Goal: Task Accomplishment & Management: Use online tool/utility

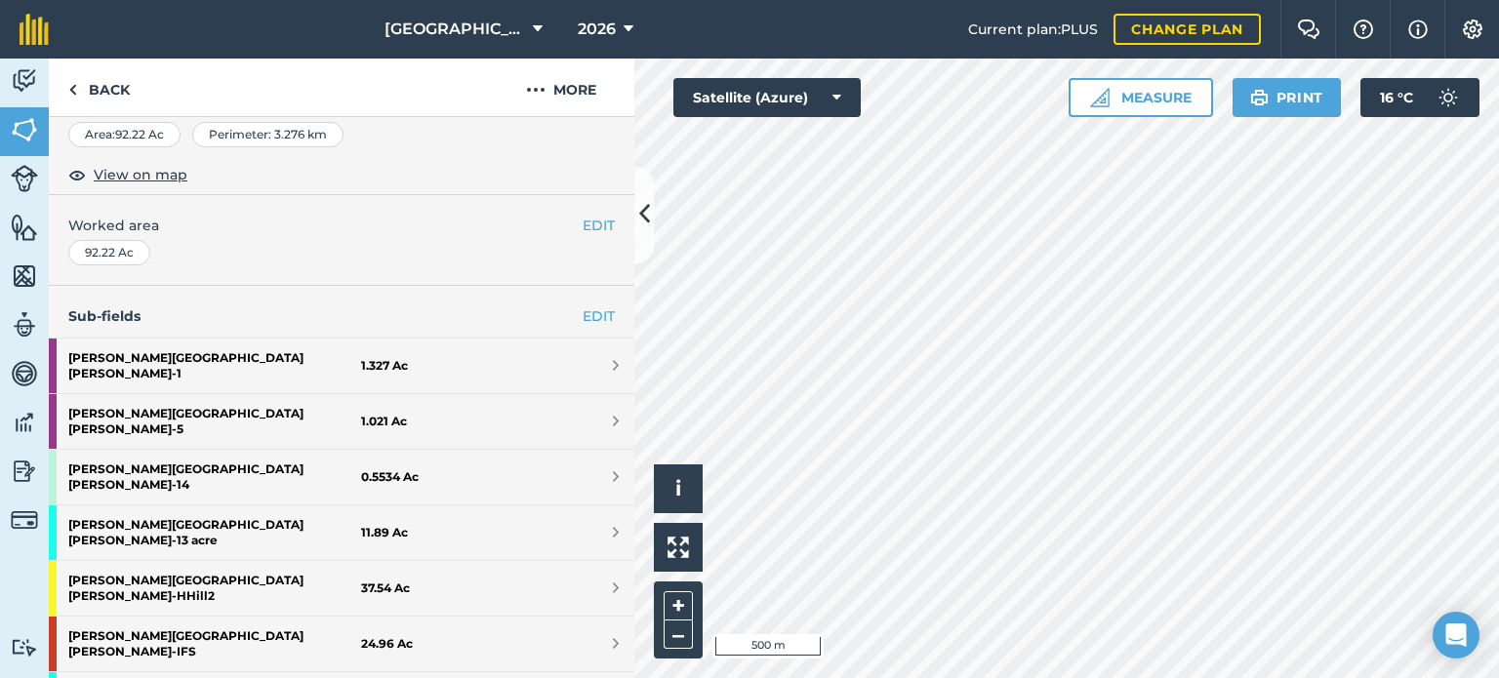
scroll to position [351, 0]
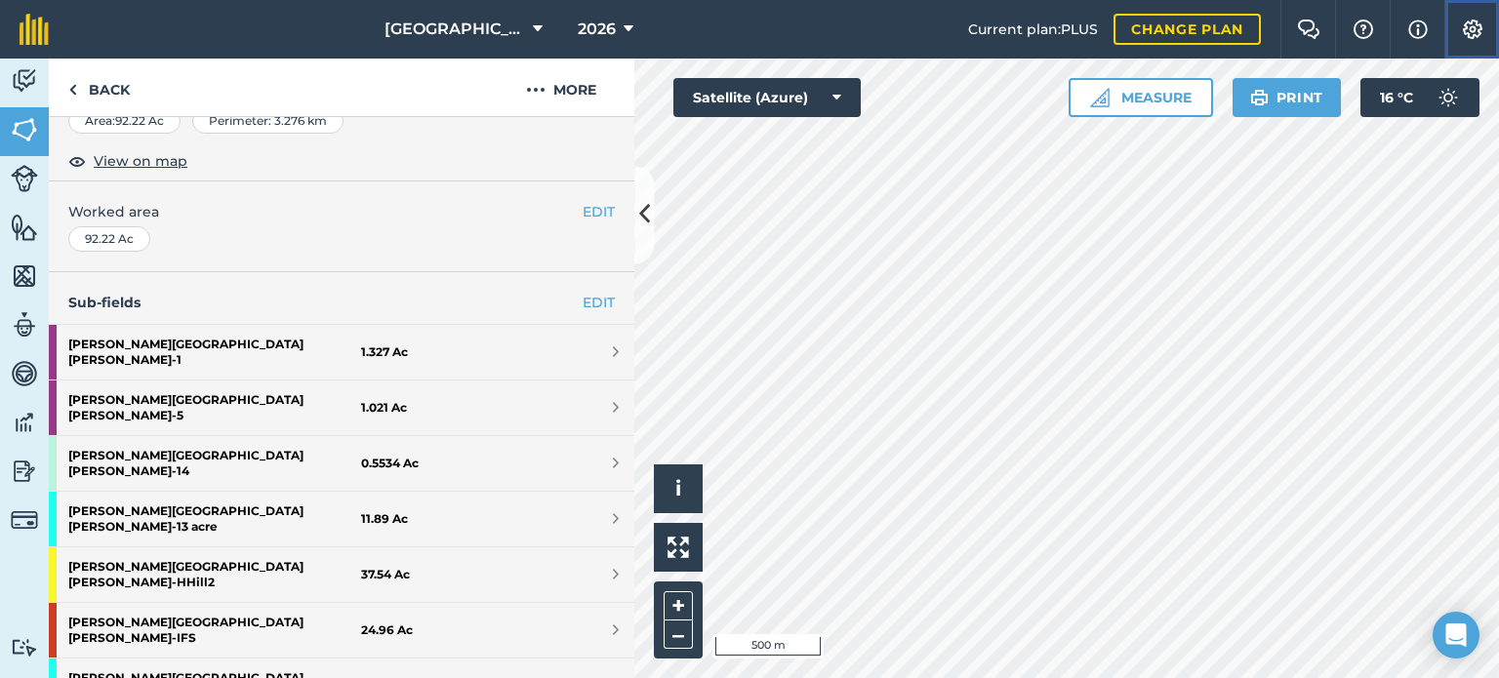
click at [1466, 34] on img at bounding box center [1472, 30] width 23 height 20
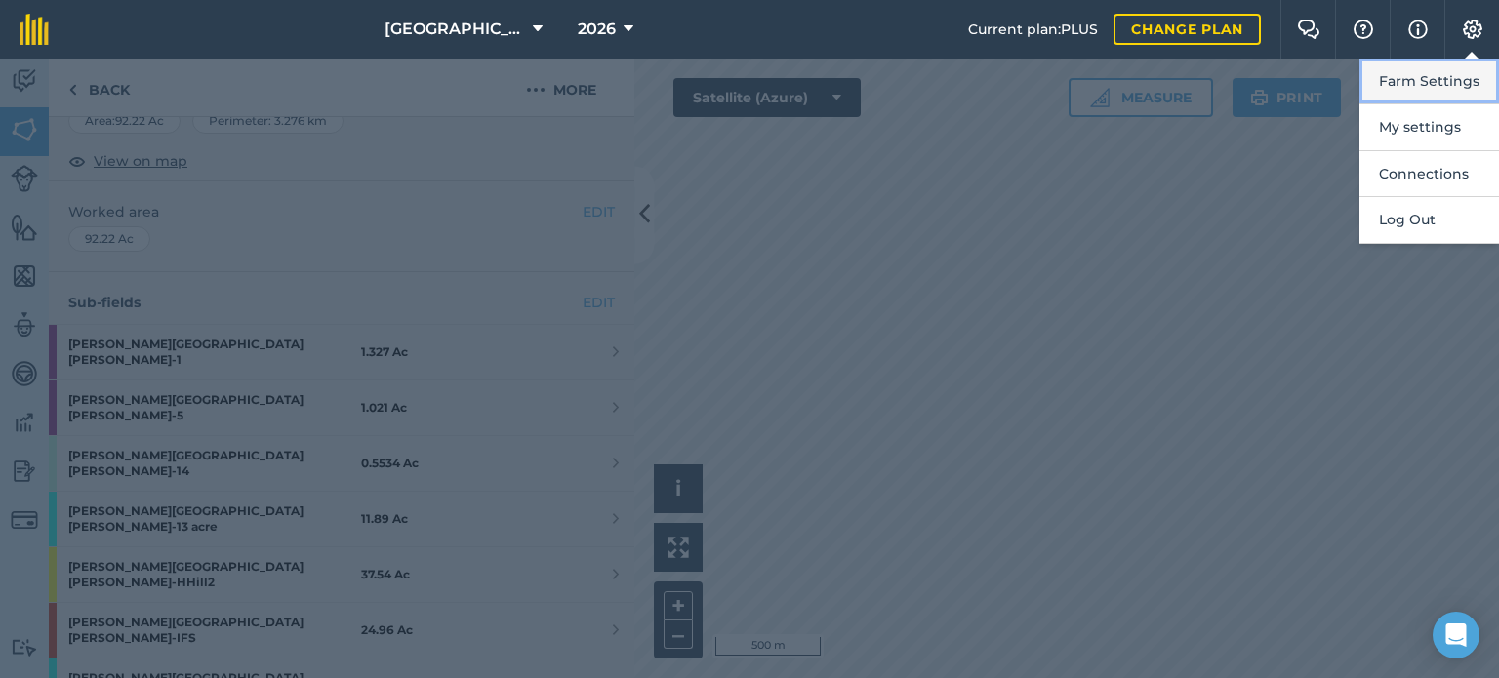
click at [1429, 68] on button "Farm Settings" at bounding box center [1430, 82] width 140 height 46
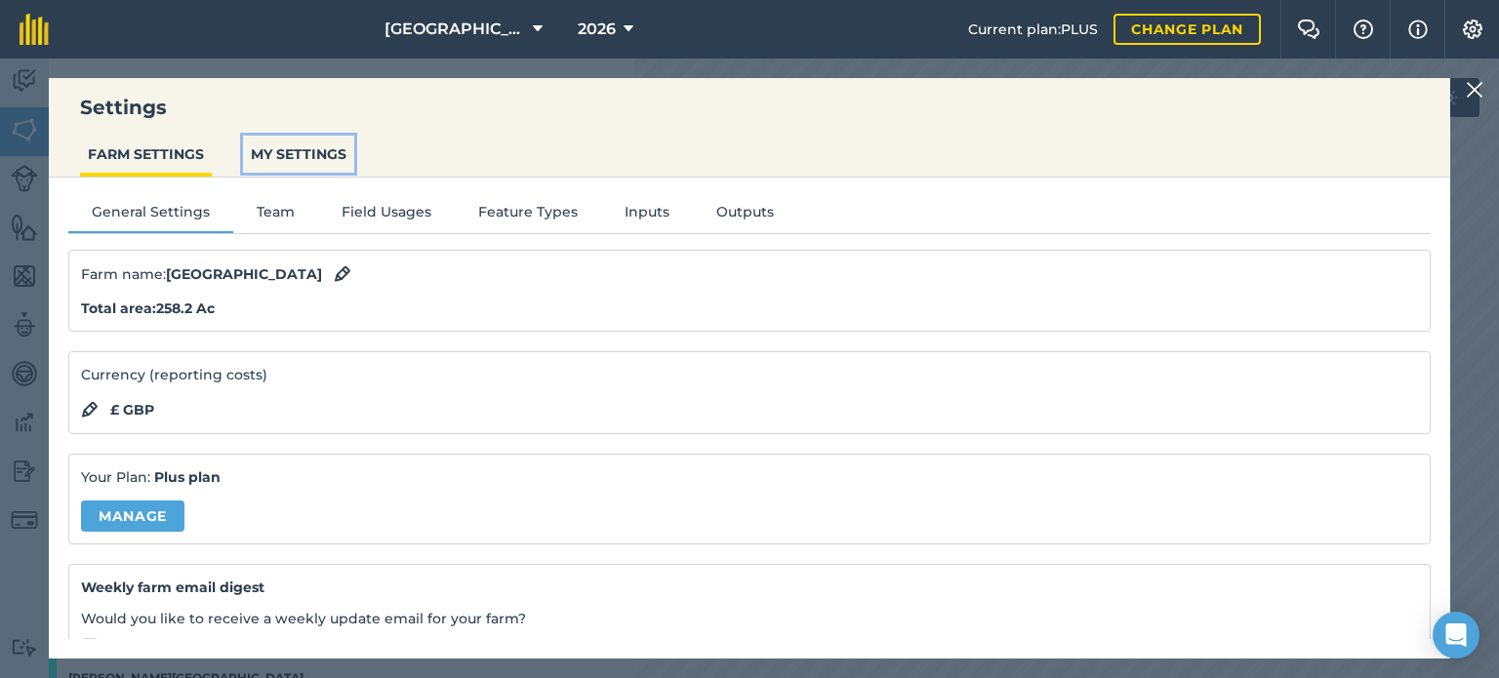
click at [308, 147] on button "MY SETTINGS" at bounding box center [298, 154] width 111 height 37
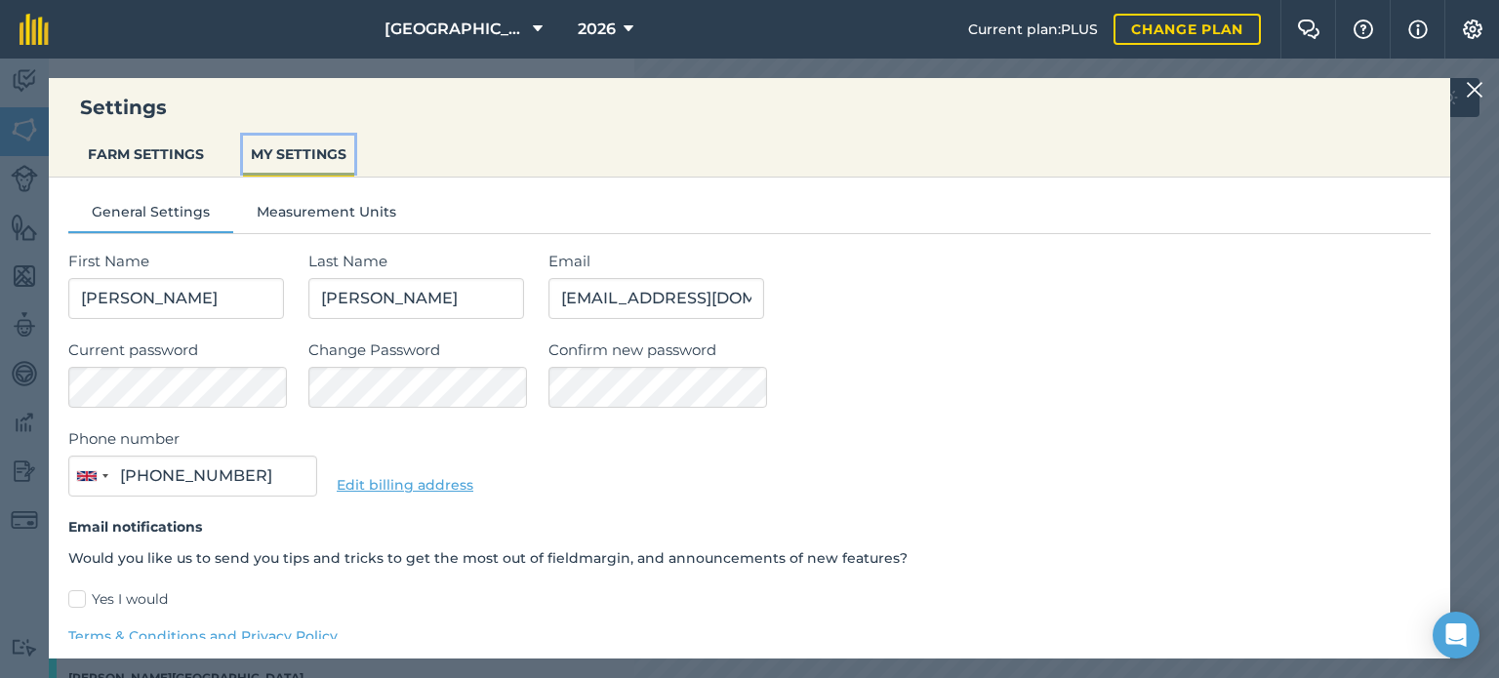
type input "07718 984010"
click at [386, 213] on button "Measurement Units" at bounding box center [326, 215] width 186 height 29
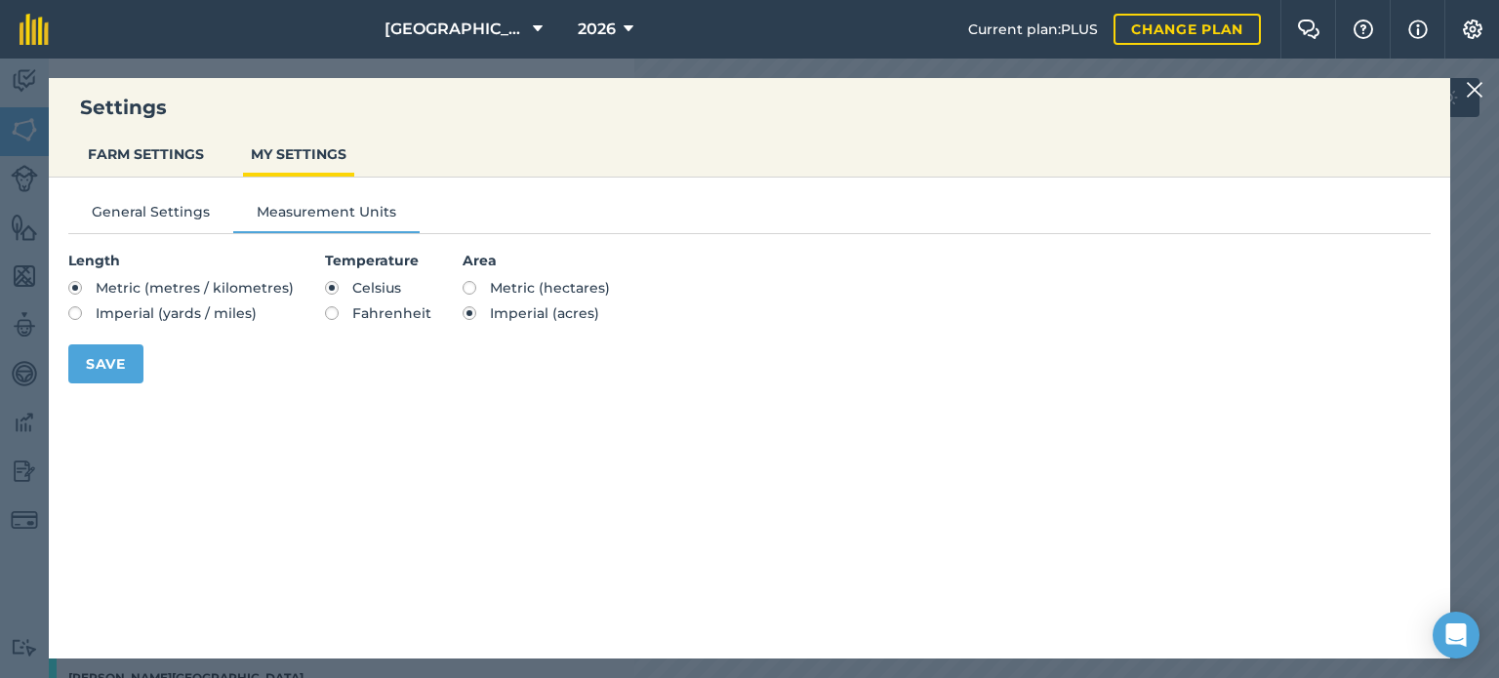
click at [472, 286] on label "Metric (hectares)" at bounding box center [536, 288] width 147 height 14
radio input "true"
radio input "false"
click at [129, 364] on button "Save" at bounding box center [105, 364] width 75 height 39
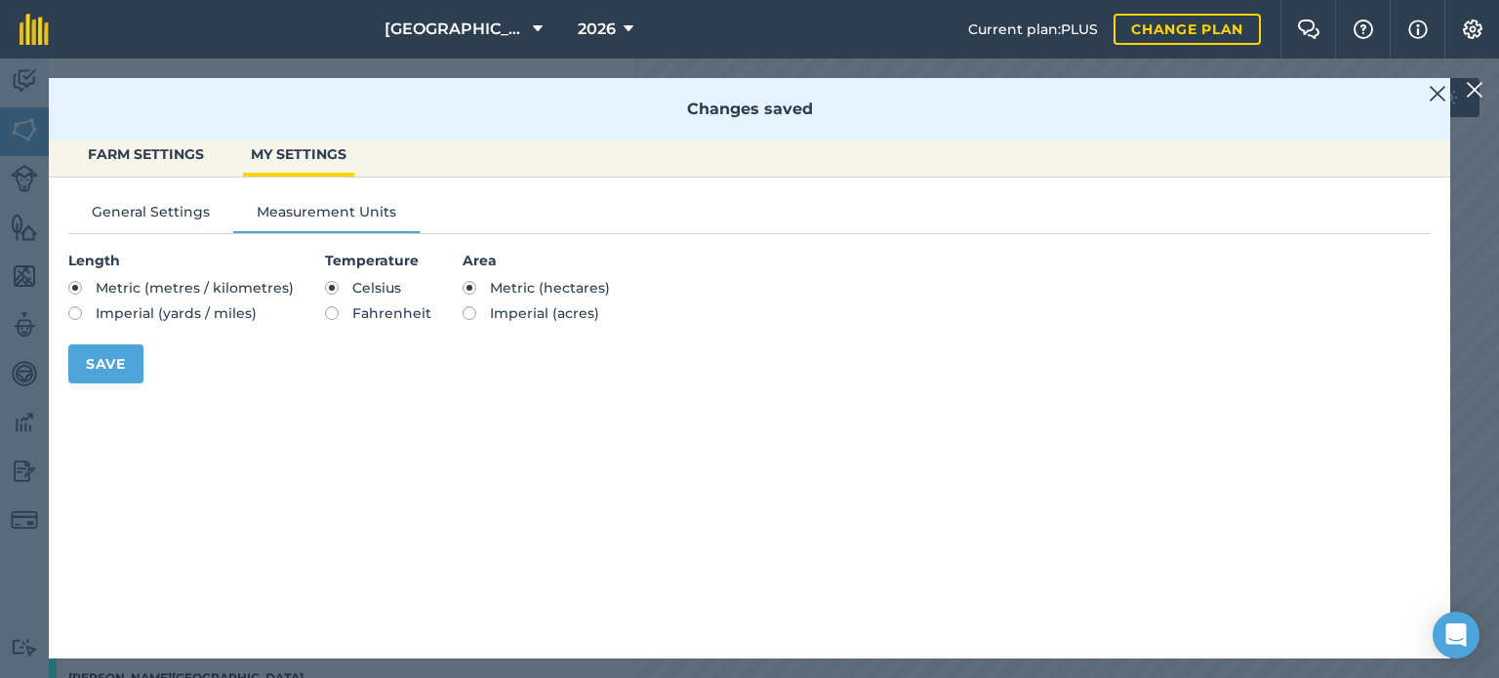
click at [1475, 89] on img at bounding box center [1475, 89] width 18 height 23
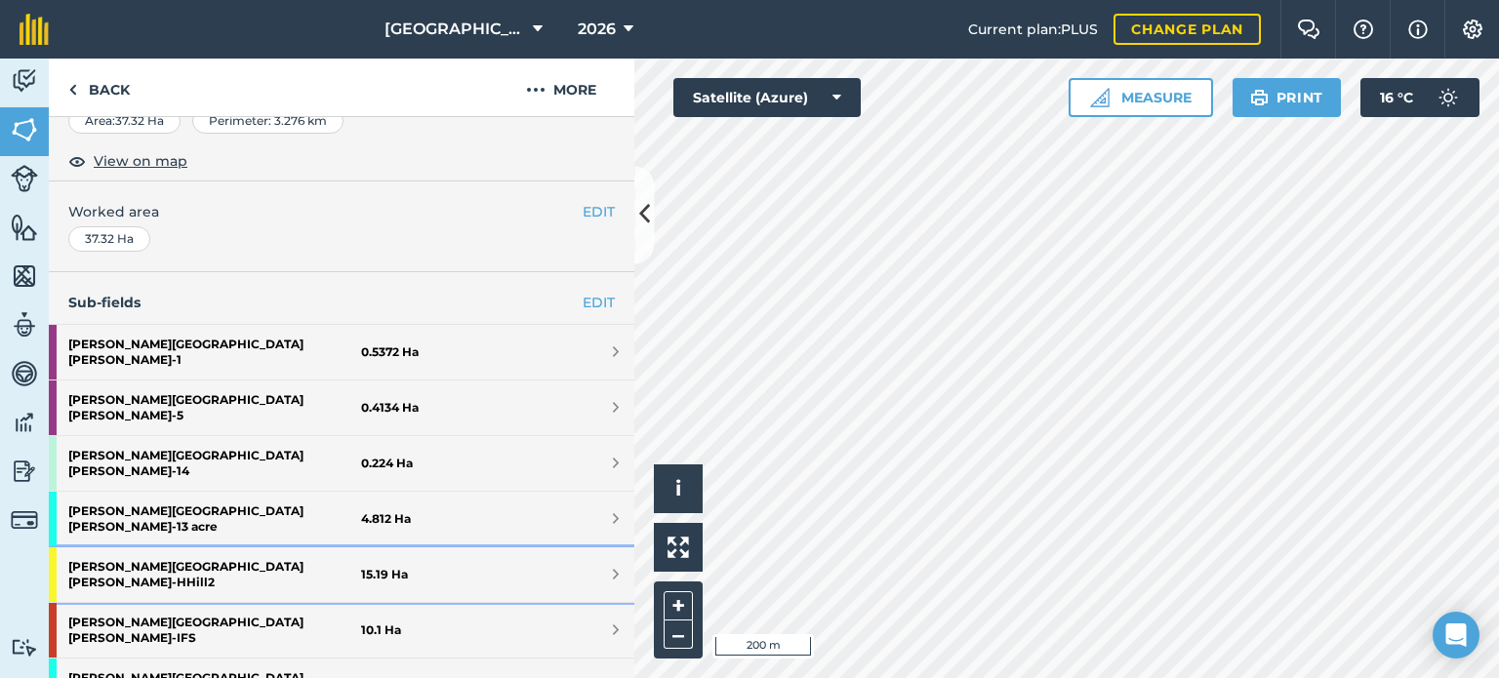
click at [156, 548] on strong "[PERSON_NAME] [PERSON_NAME] - HHill2" at bounding box center [214, 575] width 293 height 55
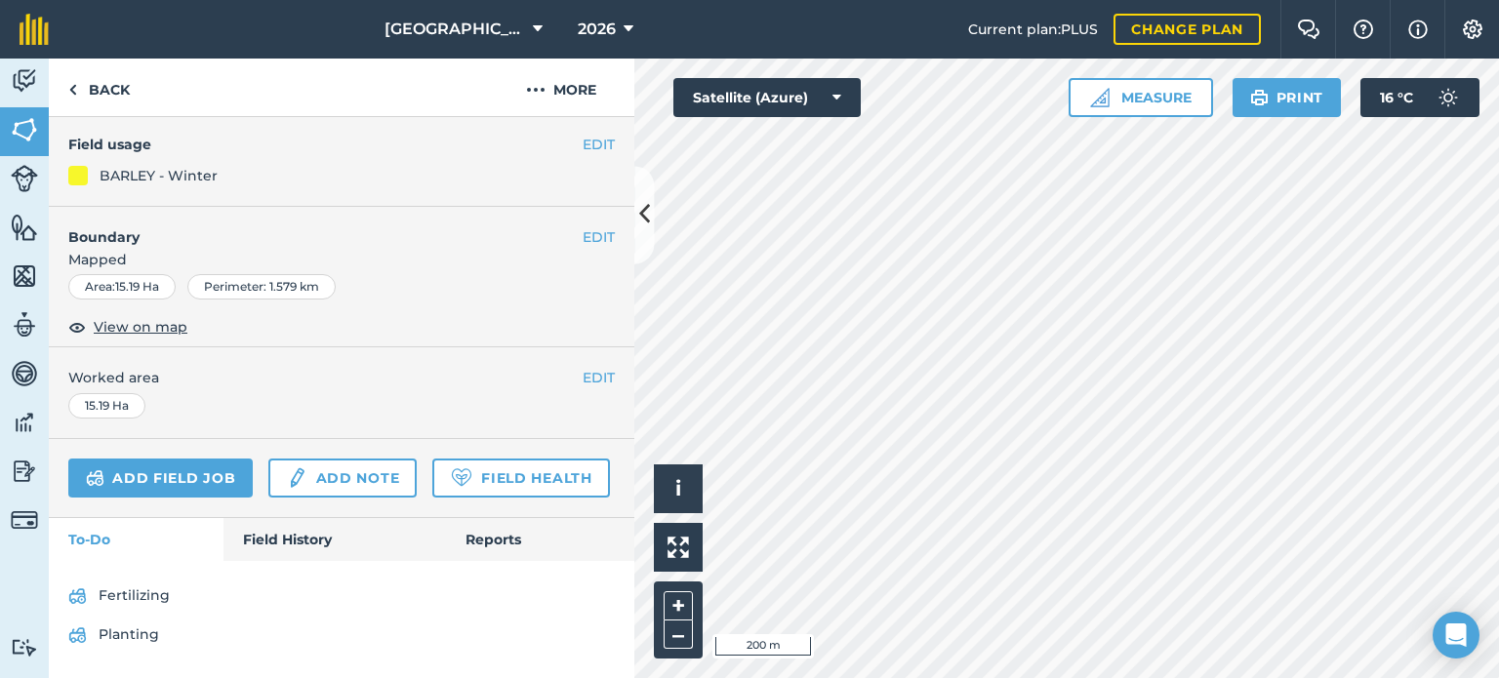
scroll to position [257, 0]
click at [223, 459] on link "Add field job" at bounding box center [160, 478] width 184 height 39
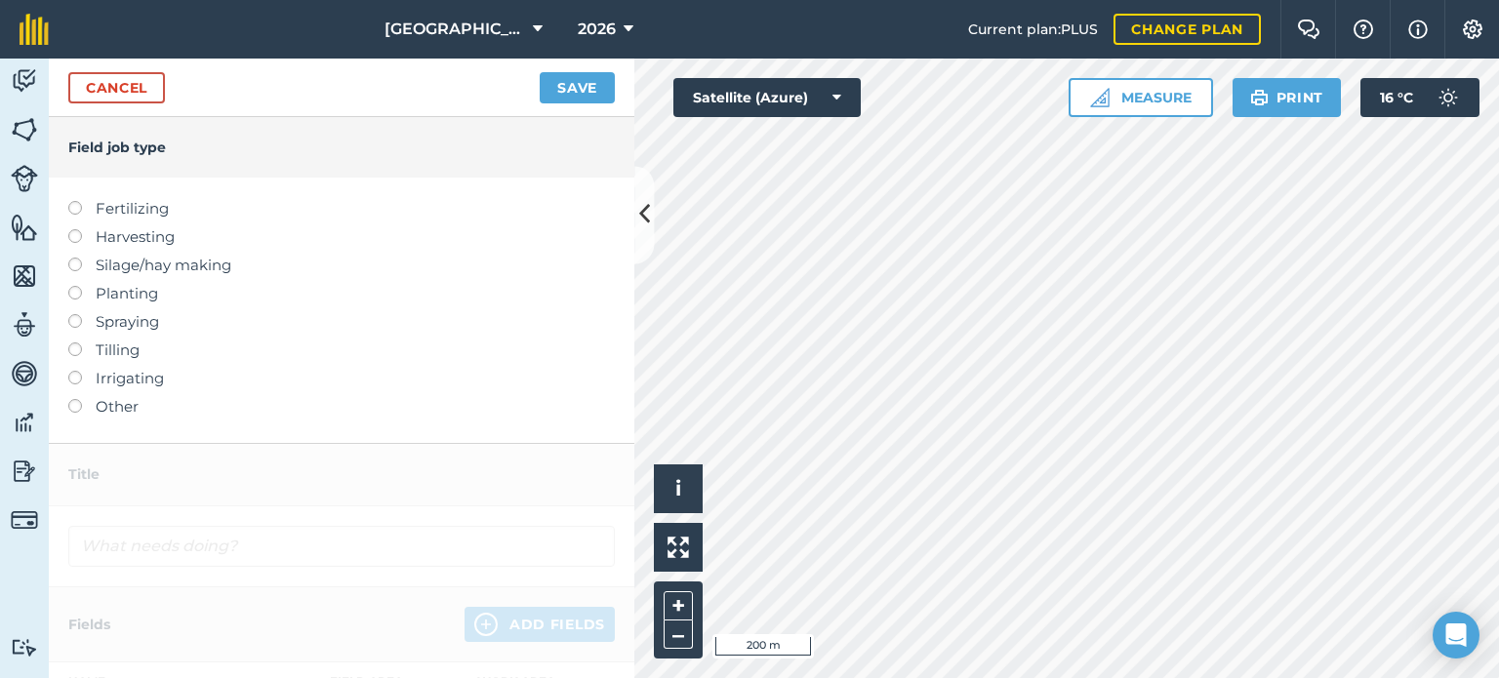
click at [126, 320] on label "Spraying" at bounding box center [341, 321] width 547 height 23
type input "Spraying"
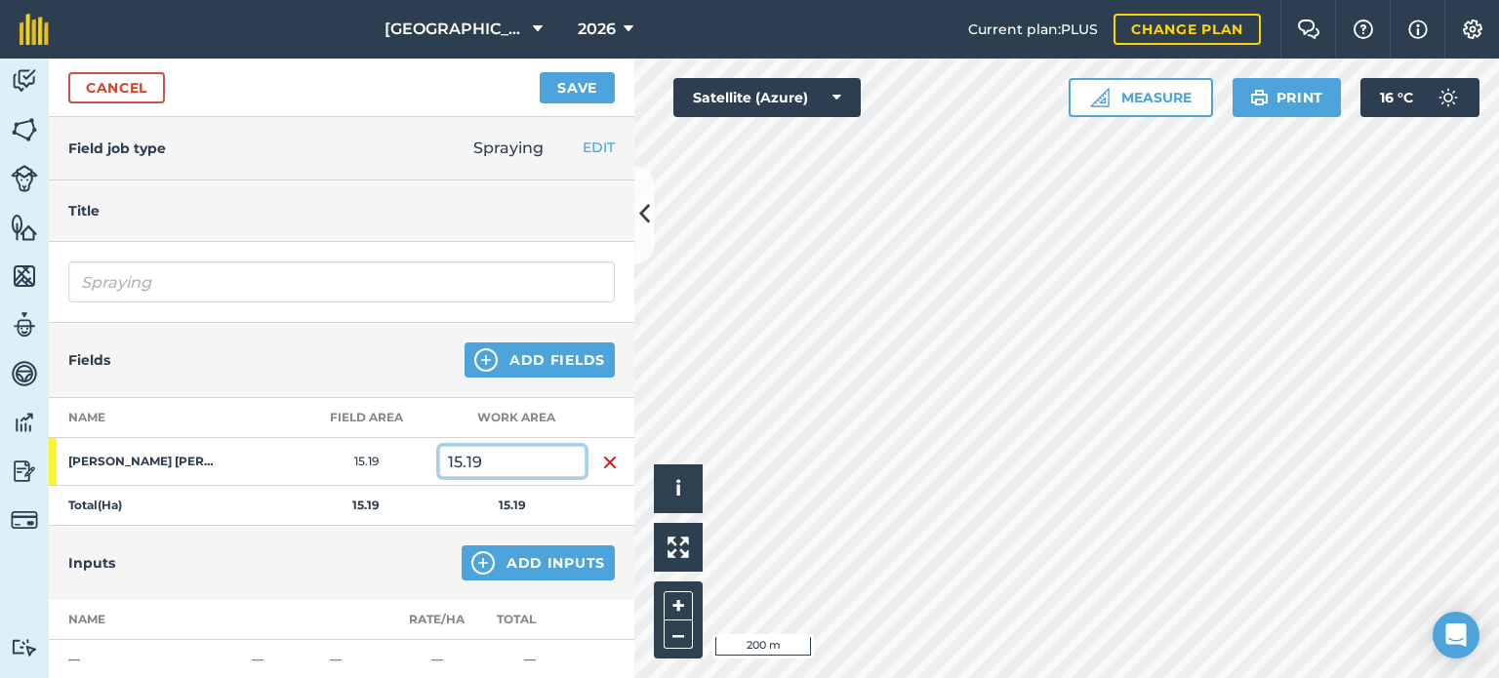
click at [500, 458] on input "15.19" at bounding box center [512, 461] width 146 height 31
type input "1"
type input "7.36"
click at [573, 560] on button "Add Inputs" at bounding box center [538, 563] width 153 height 35
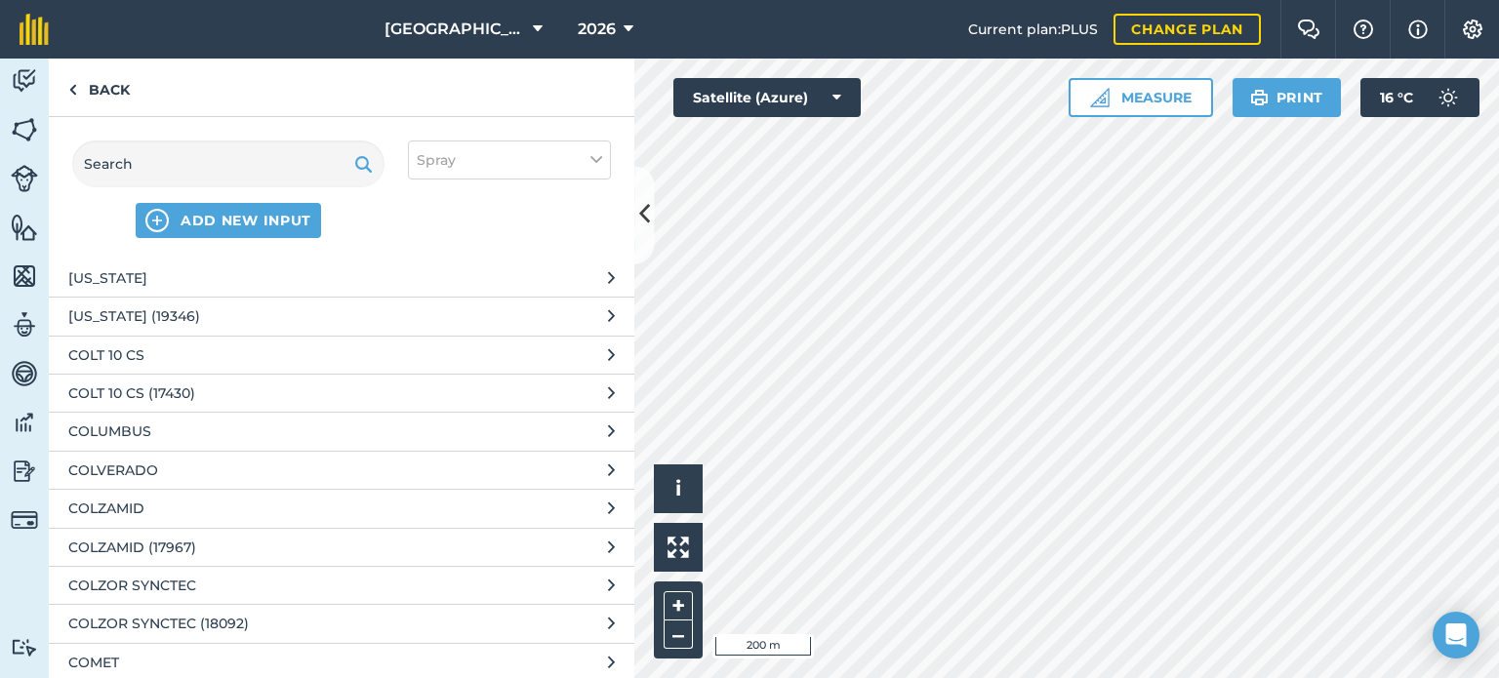
scroll to position [43782, 0]
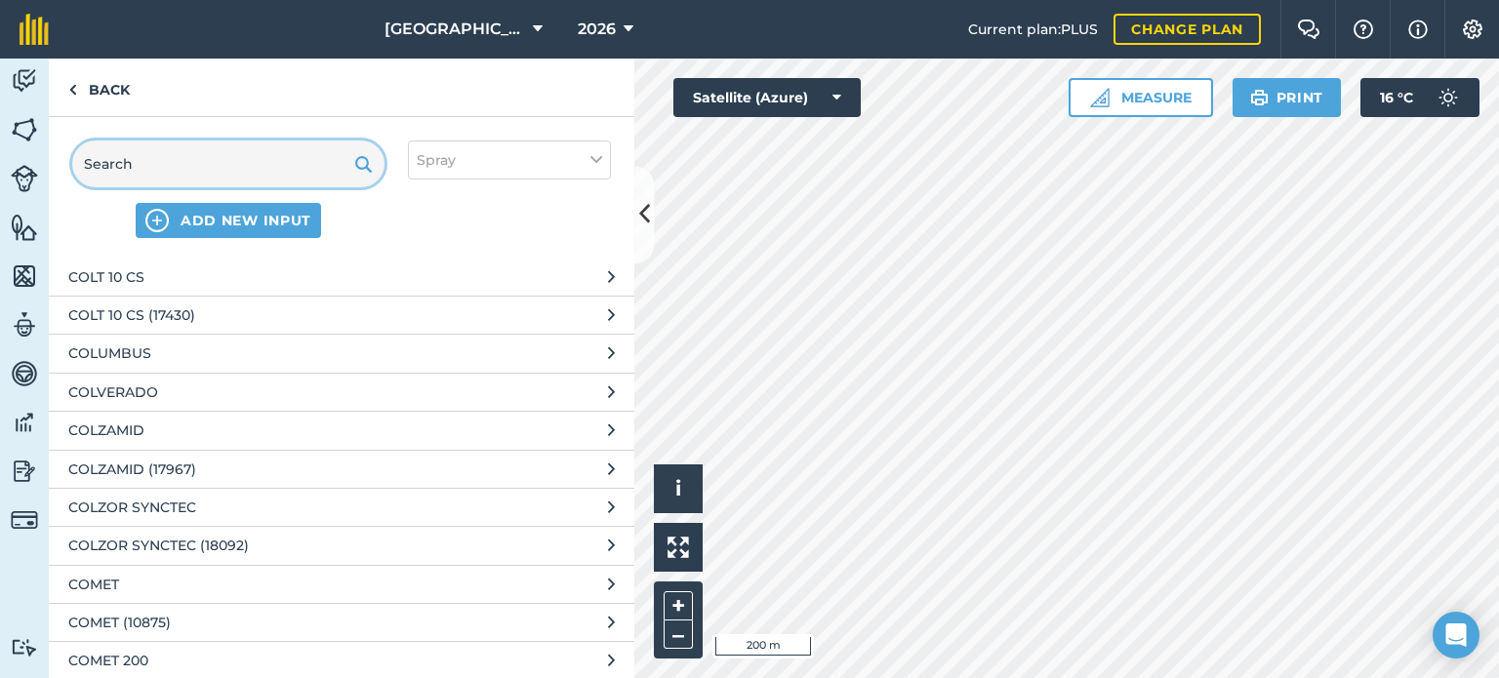
click at [194, 155] on input "text" at bounding box center [228, 164] width 312 height 47
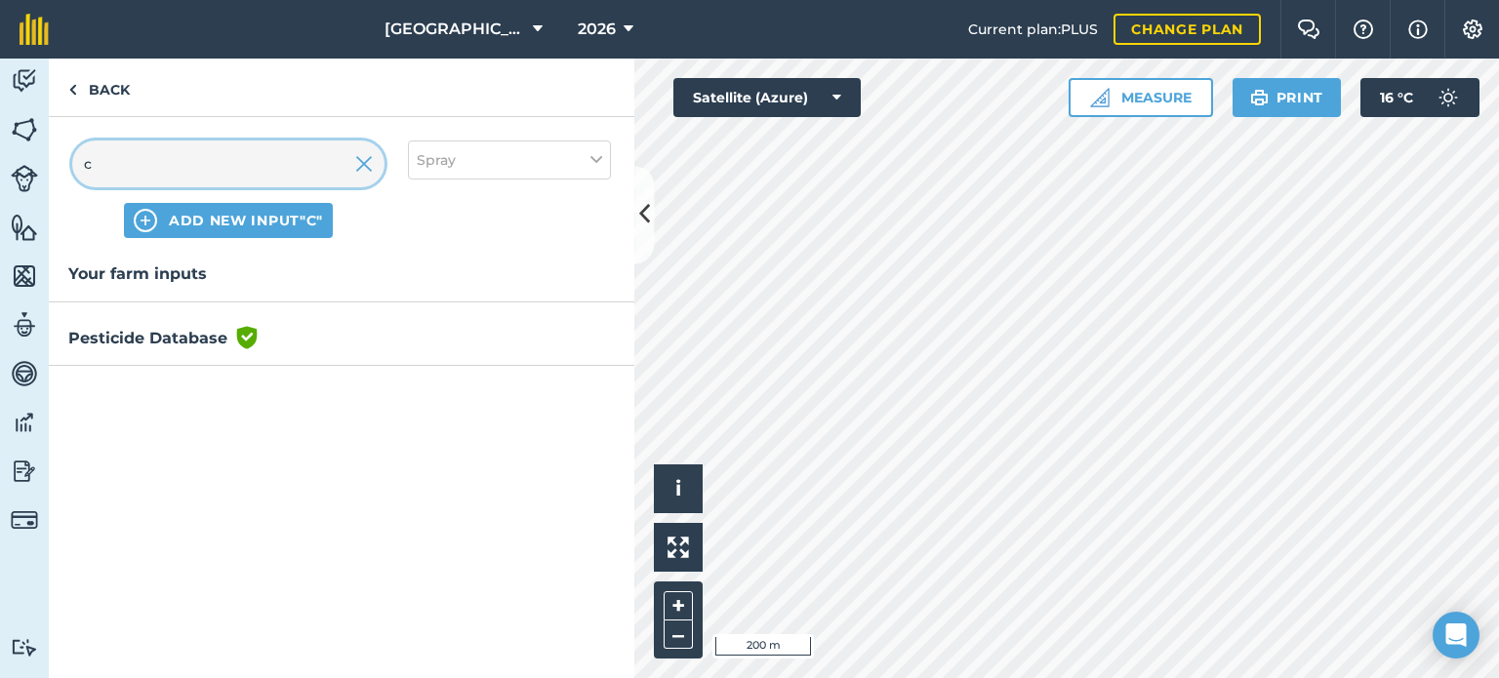
scroll to position [0, 0]
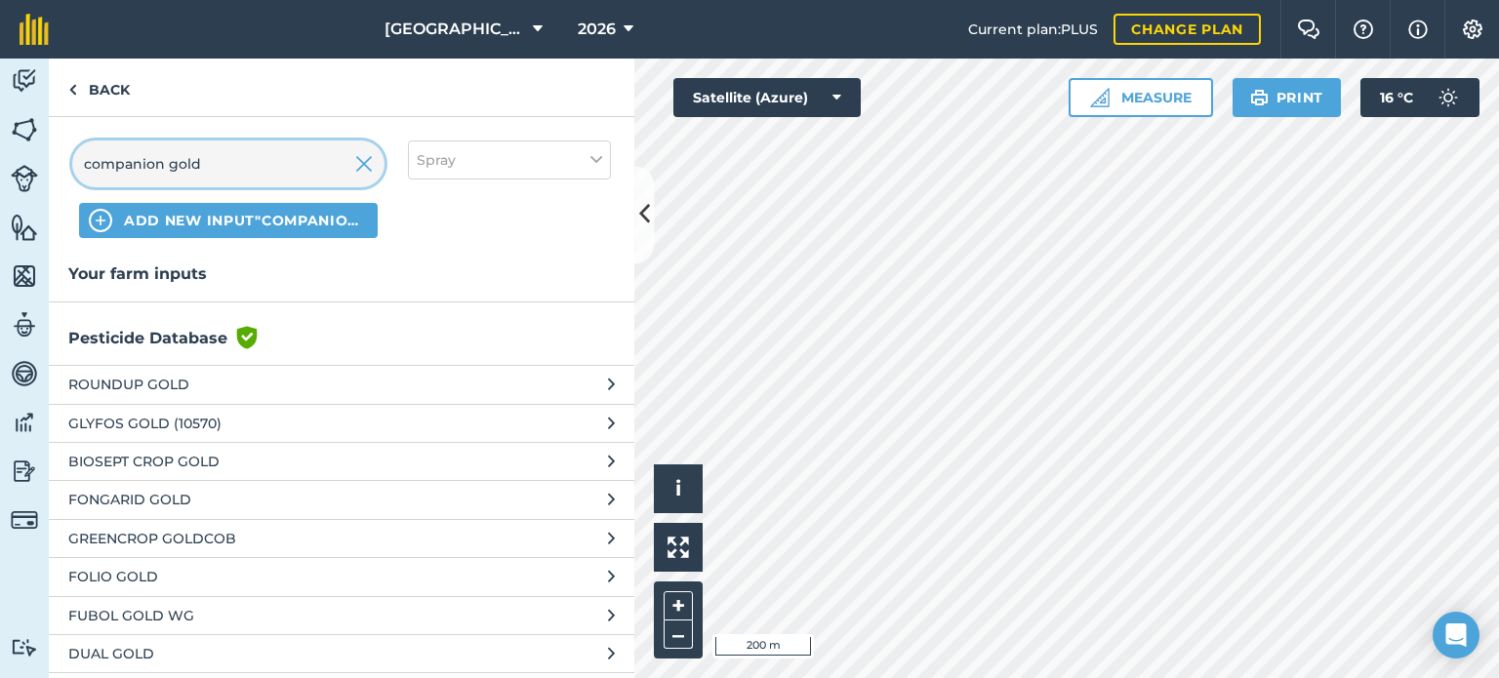
type input "companion gold"
click at [165, 385] on span "ROUNDUP GOLD" at bounding box center [227, 384] width 319 height 21
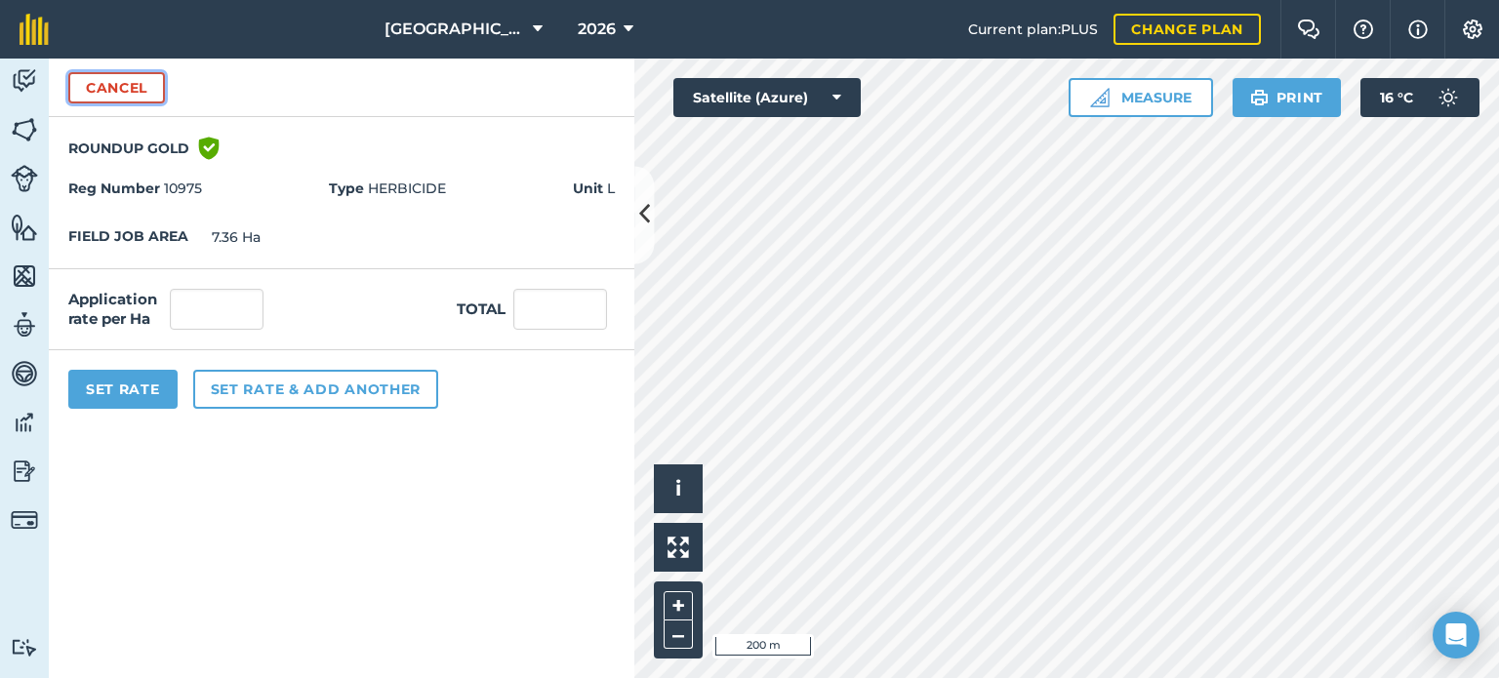
click at [134, 85] on button "Cancel" at bounding box center [116, 87] width 97 height 31
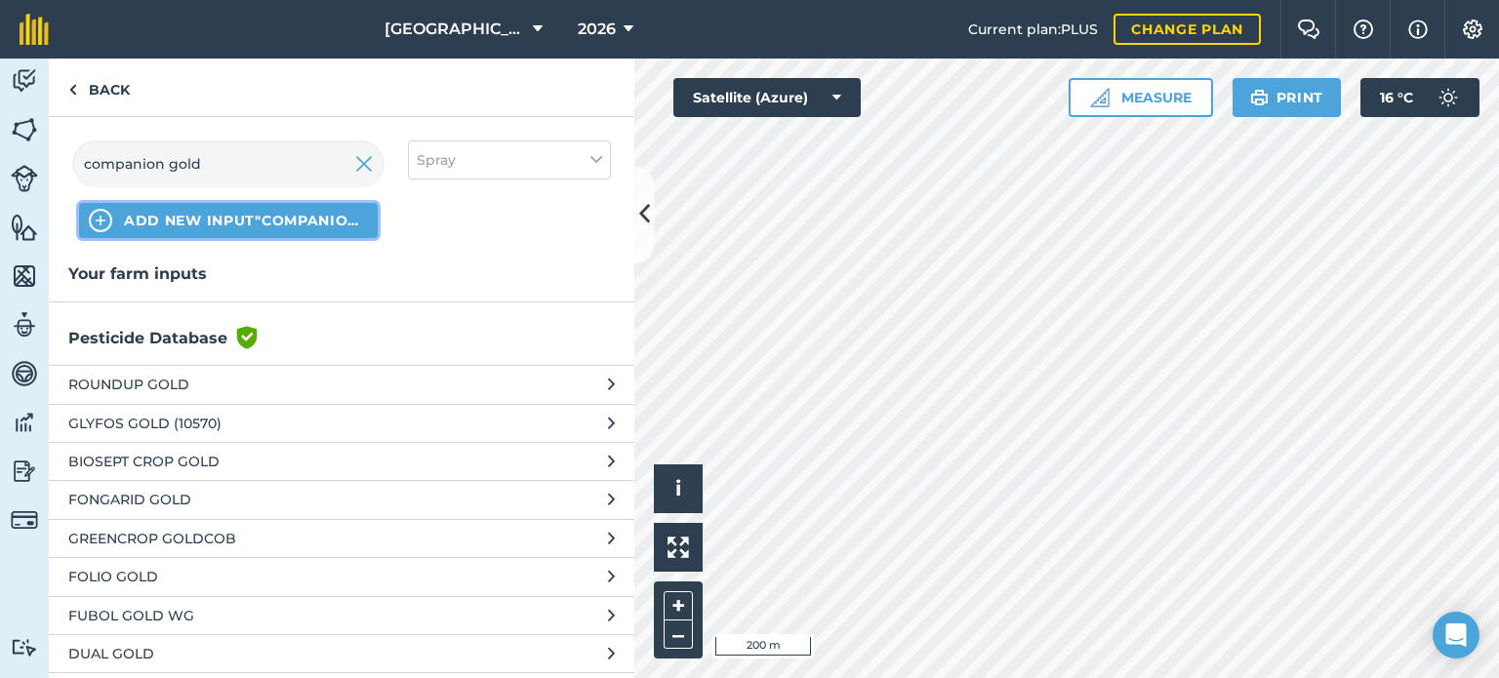
click at [360, 222] on span "ADD NEW INPUT "companion gold"" at bounding box center [246, 221] width 244 height 20
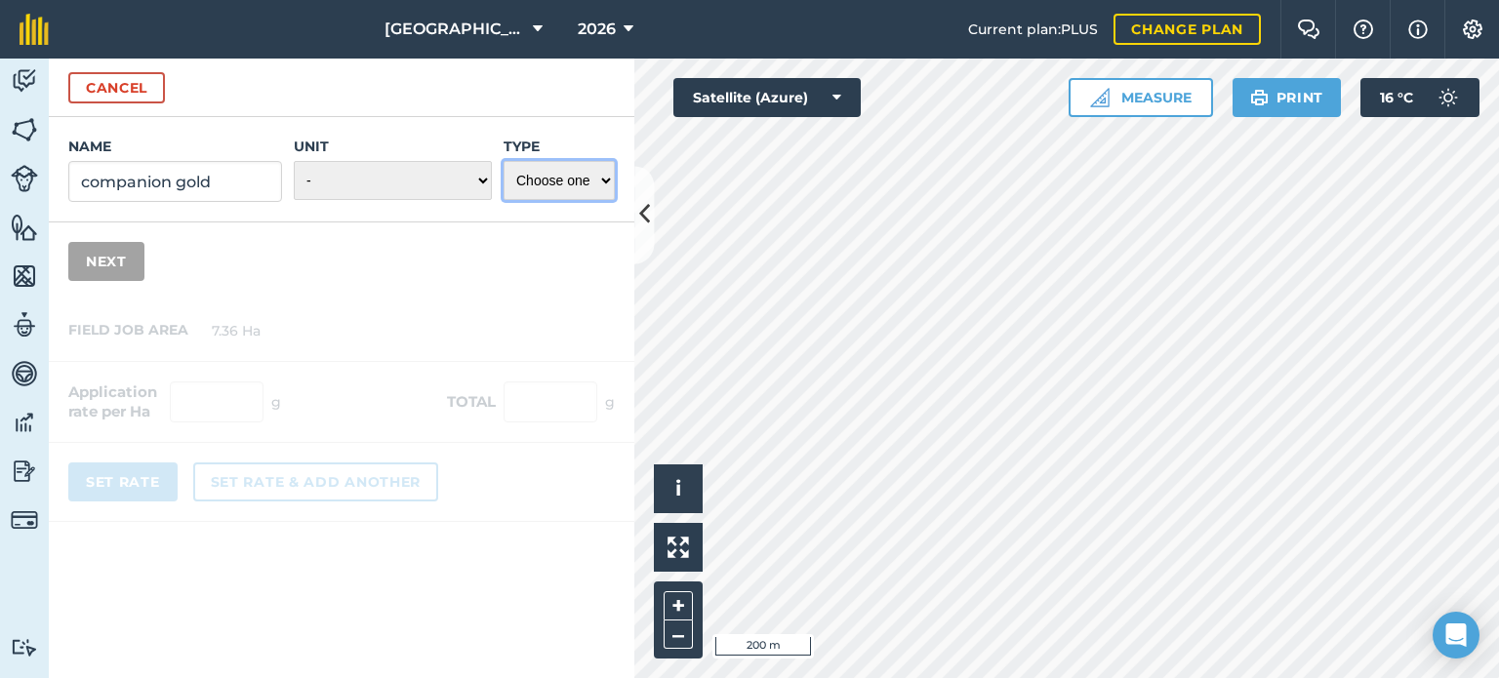
click at [537, 183] on select "Choose one Fertilizer Seed Spray Fuel Other" at bounding box center [559, 180] width 111 height 39
select select "SPRAY"
click at [504, 161] on select "Choose one Fertilizer Seed Spray Fuel Other" at bounding box center [559, 180] width 111 height 39
click at [475, 179] on select "- Grams/g Kilograms/kg Metric tonnes/t Millilitres/ml Litres/L Ounces/oz Pounds…" at bounding box center [393, 180] width 198 height 39
select select "LITRES"
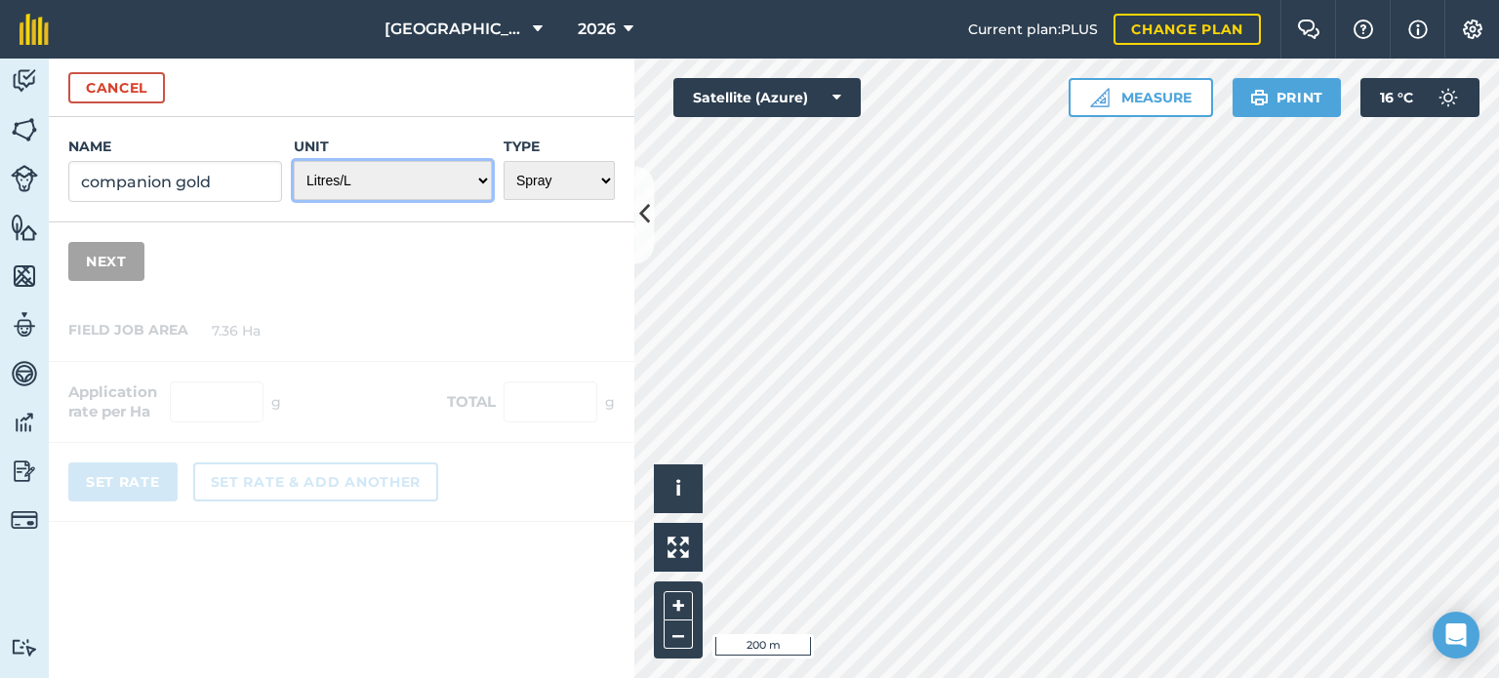
click at [295, 161] on select "- Grams/g Kilograms/kg Metric tonnes/t Millilitres/ml Litres/L Ounces/oz Pounds…" at bounding box center [393, 180] width 198 height 39
click at [117, 266] on button "Next" at bounding box center [106, 261] width 76 height 39
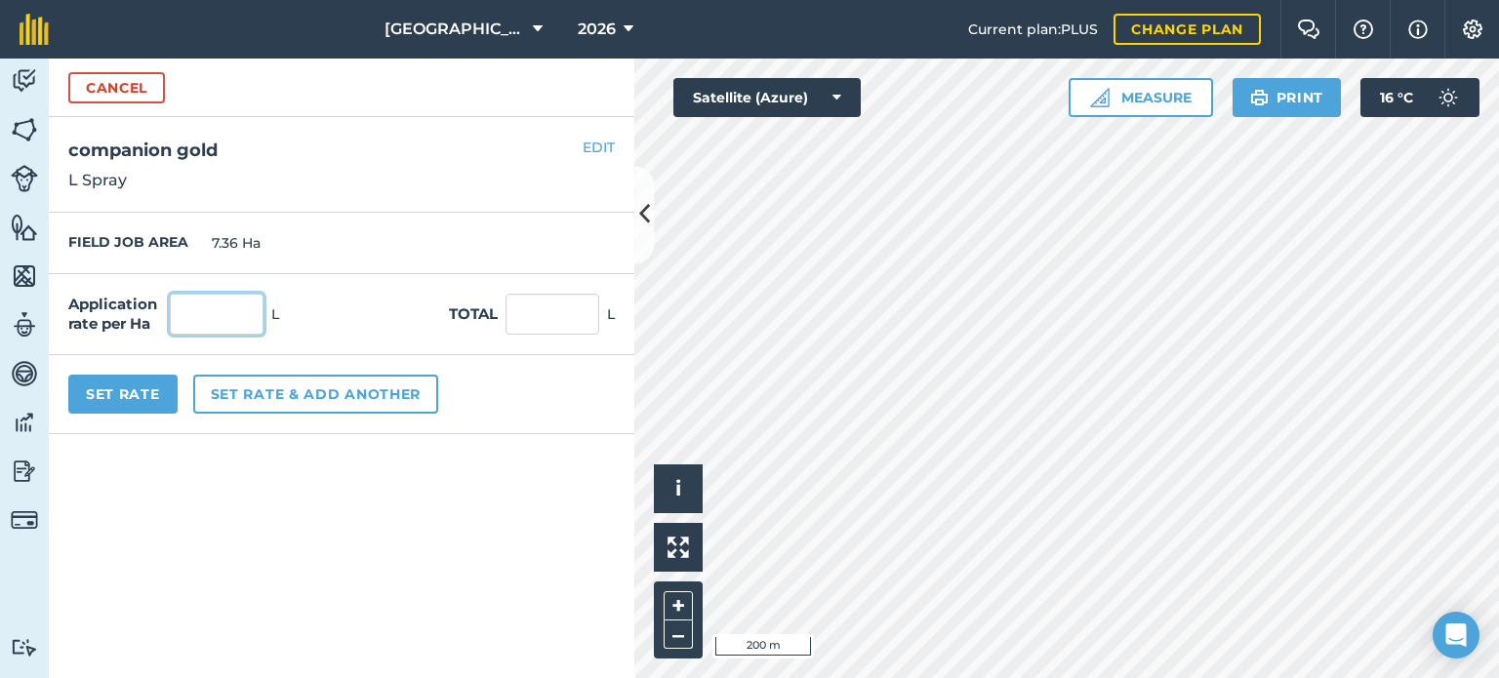
click at [215, 311] on input "text" at bounding box center [217, 314] width 94 height 41
type input "0.111"
type input "0.817"
click at [137, 388] on button "Set Rate" at bounding box center [122, 394] width 109 height 39
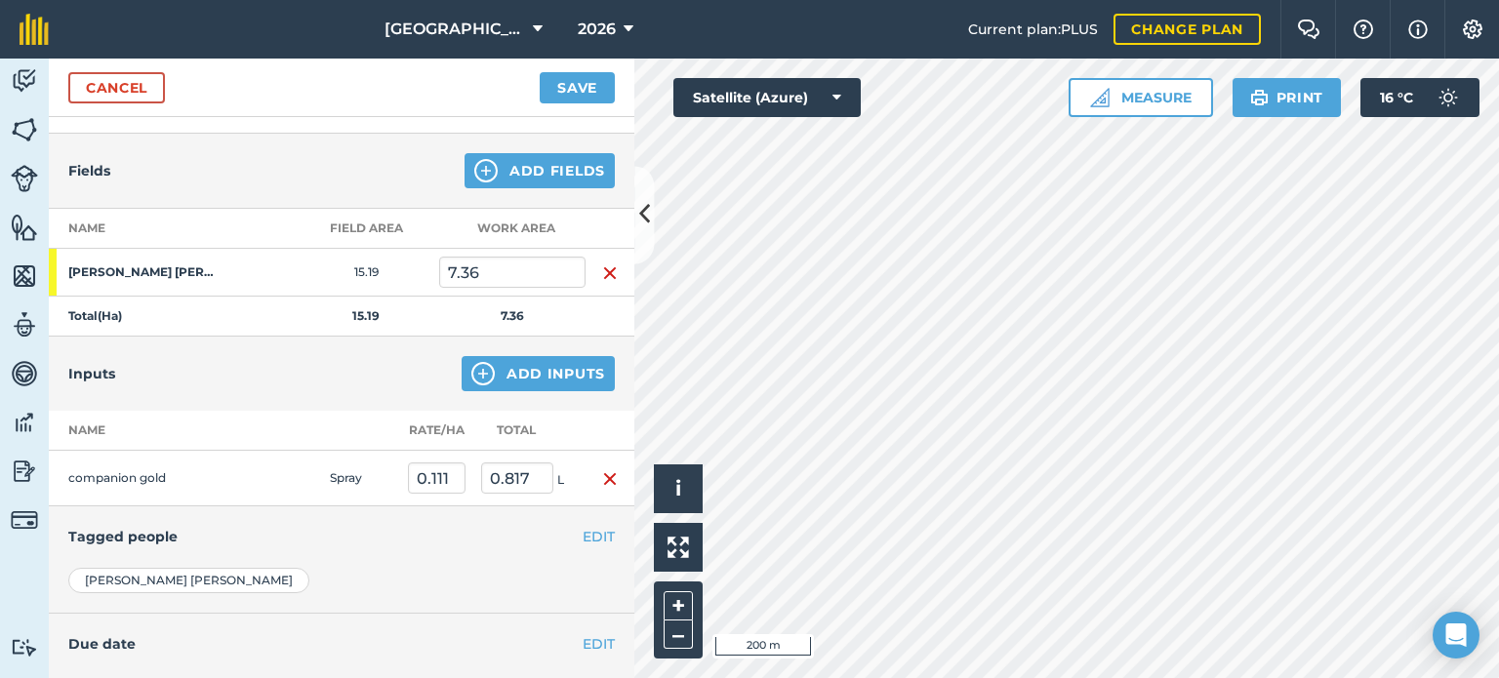
scroll to position [203, 0]
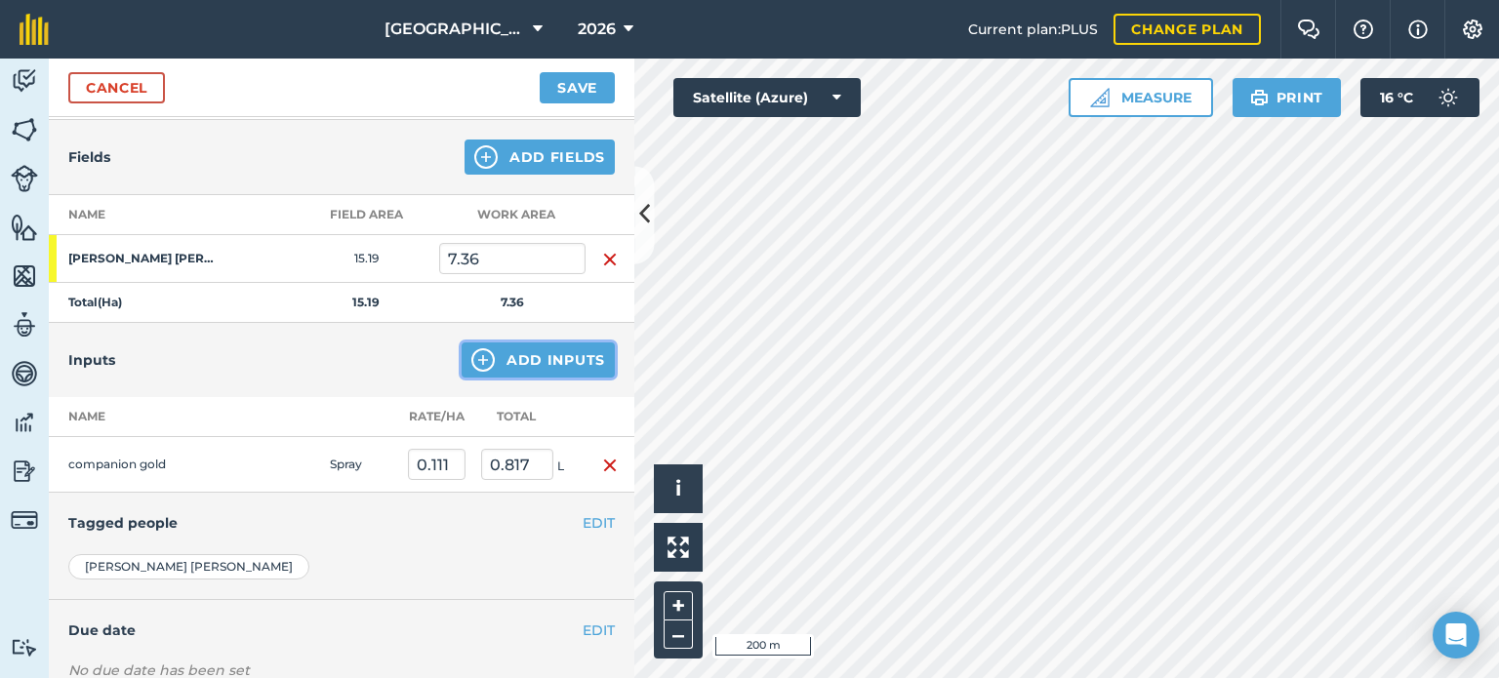
click at [547, 354] on button "Add Inputs" at bounding box center [538, 360] width 153 height 35
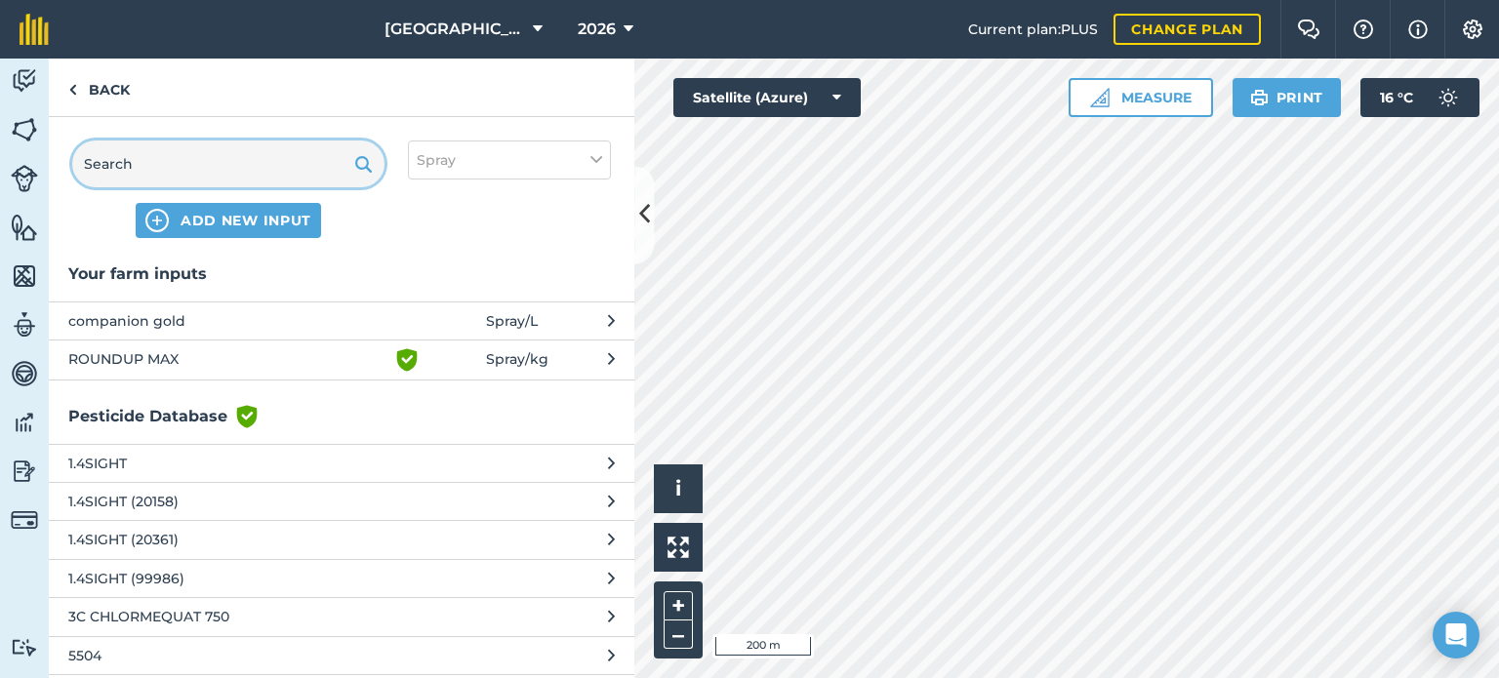
click at [250, 164] on input "text" at bounding box center [228, 164] width 312 height 47
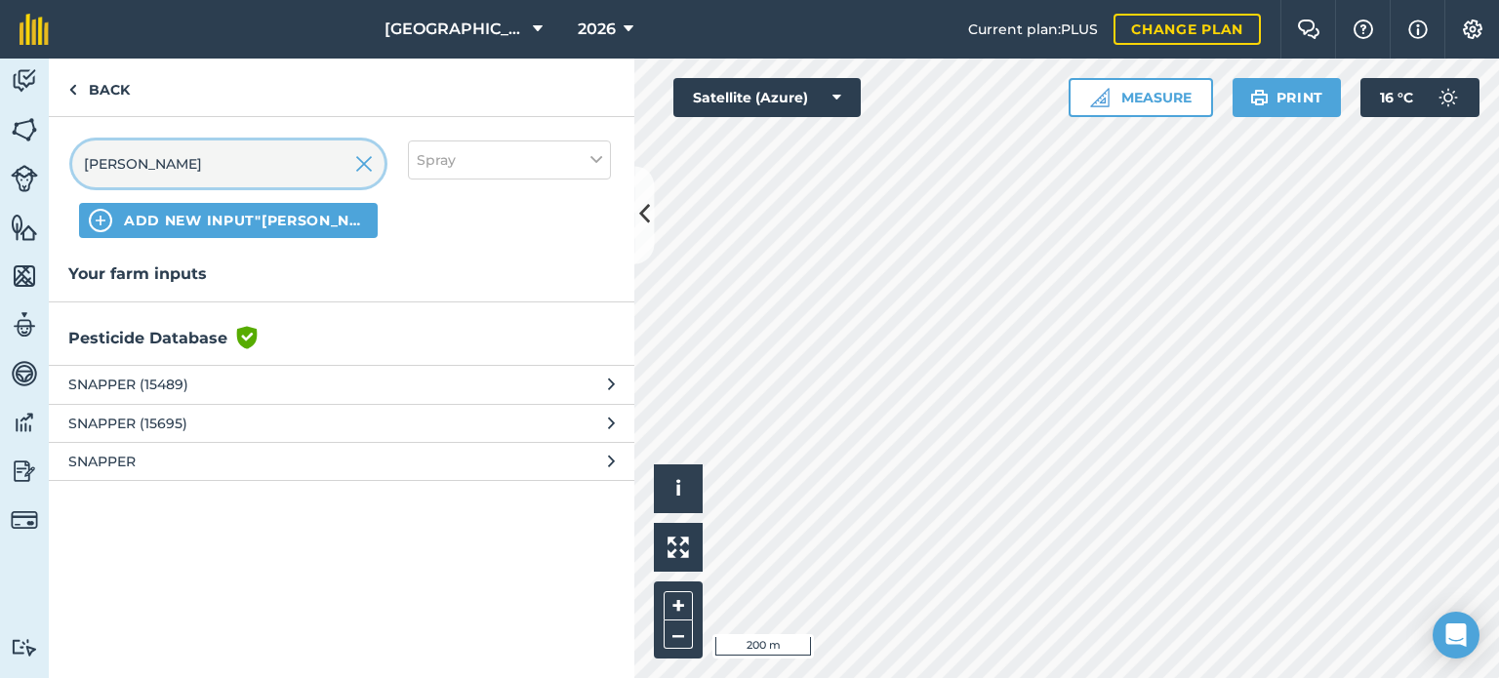
type input "[PERSON_NAME]"
click at [132, 379] on span "SNAPPER (15489)" at bounding box center [227, 384] width 319 height 21
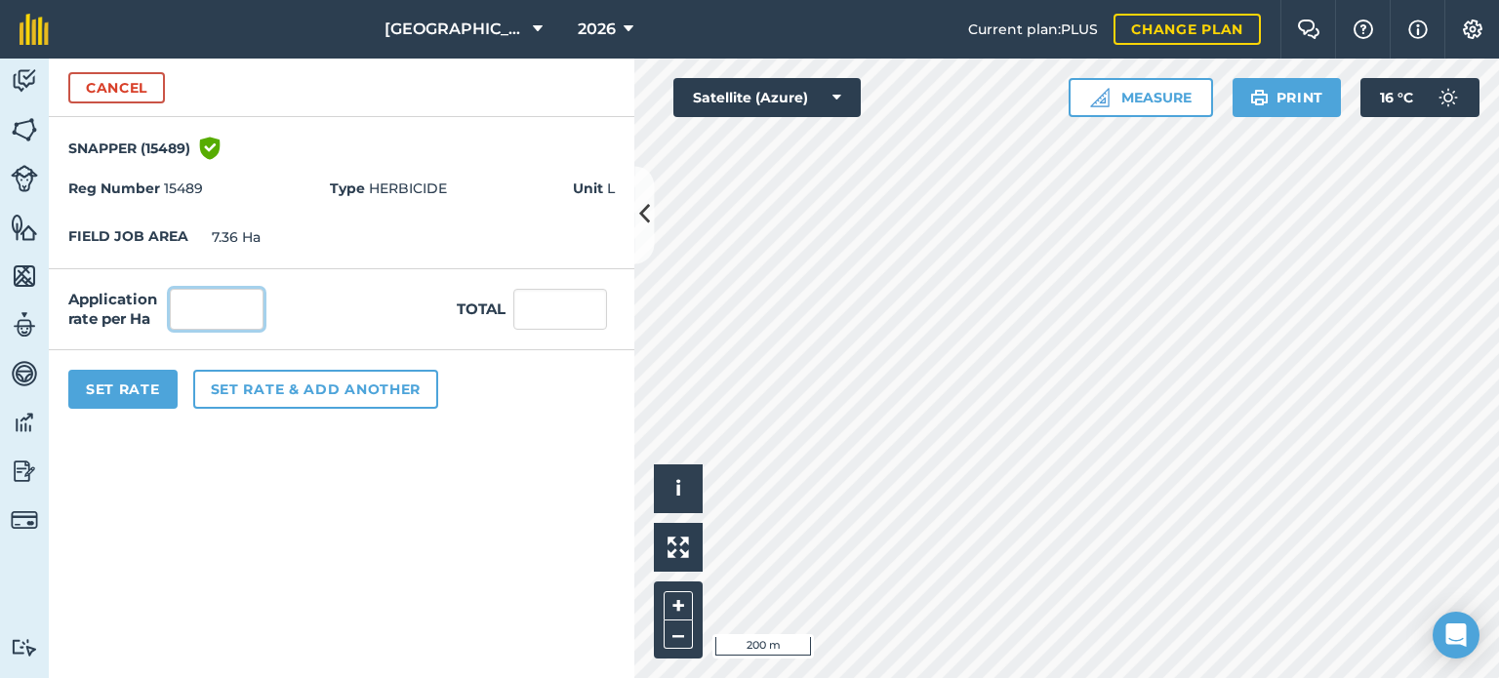
click at [208, 301] on input "text" at bounding box center [217, 309] width 94 height 41
type input "1.384"
type input "10.186"
click at [148, 388] on button "Set Rate" at bounding box center [122, 389] width 109 height 39
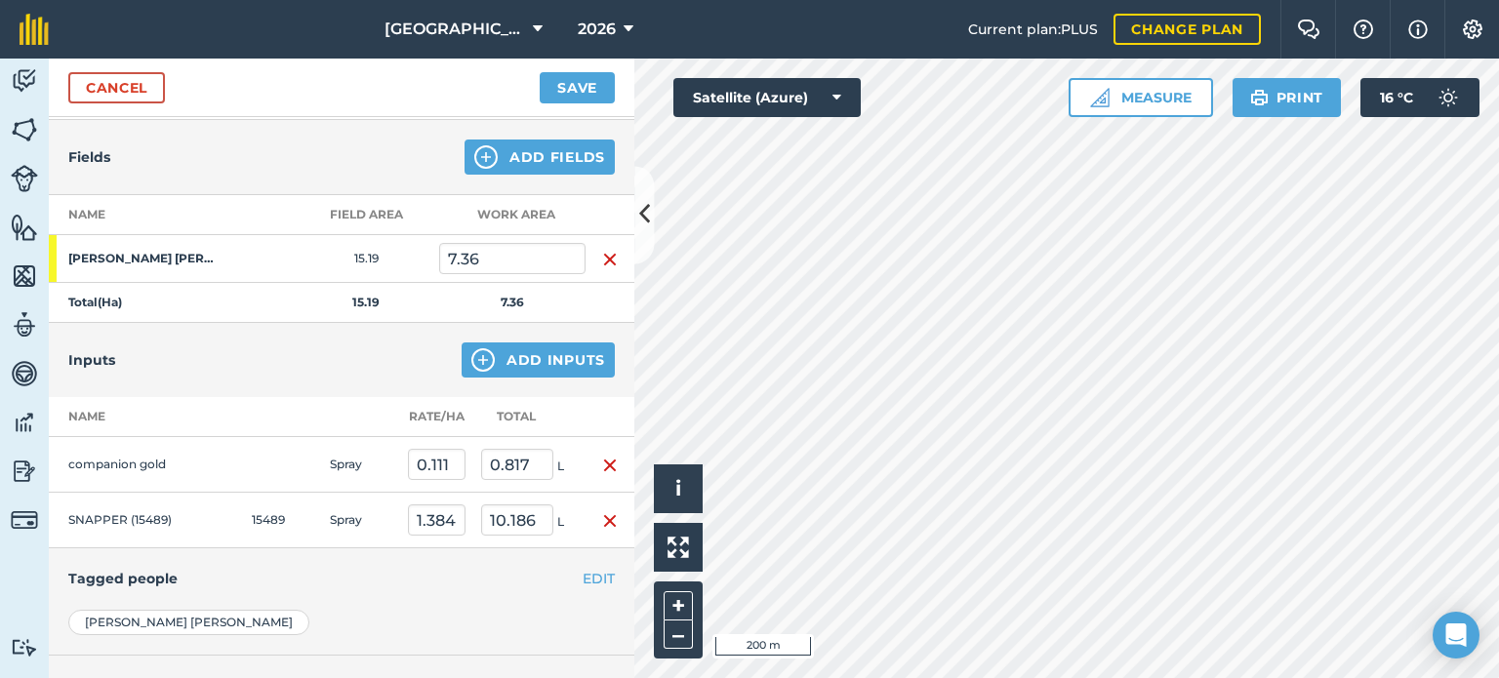
click at [602, 518] on img "button" at bounding box center [610, 520] width 16 height 23
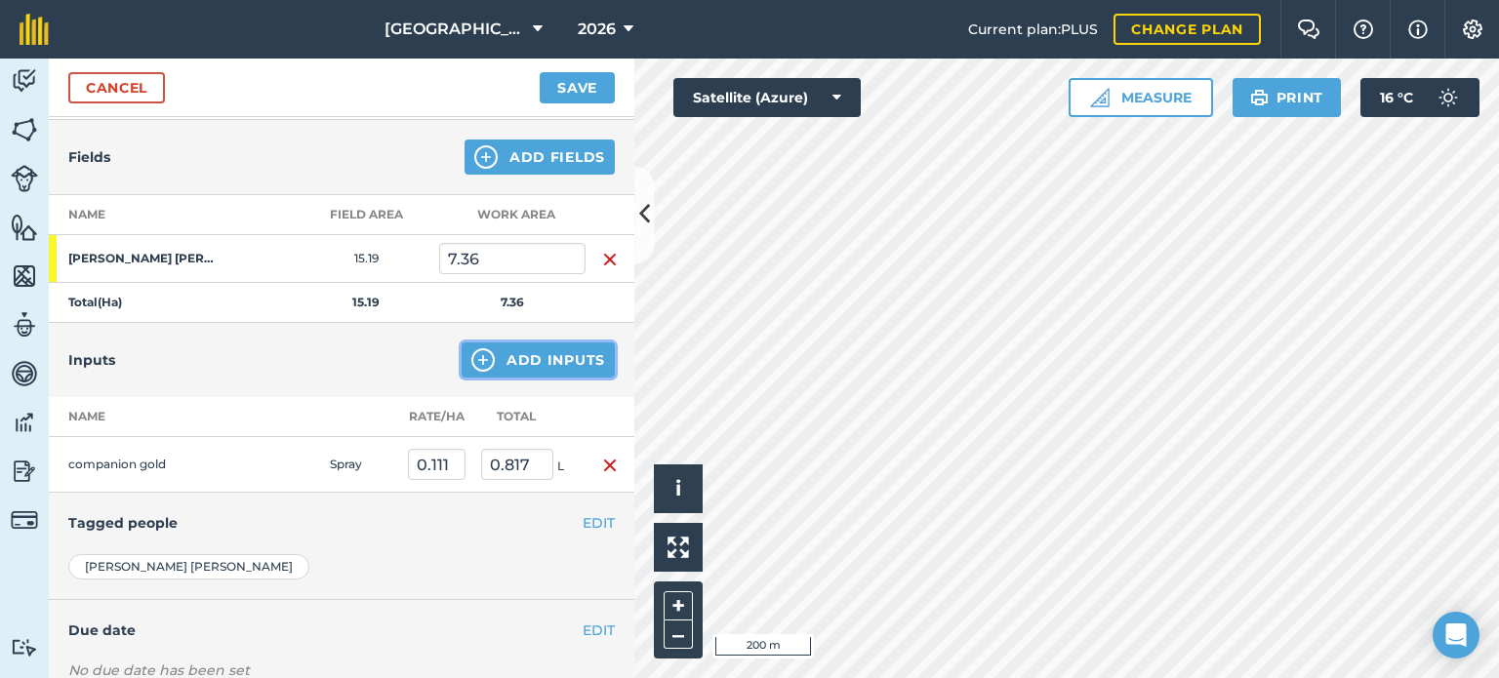
click at [499, 353] on button "Add Inputs" at bounding box center [538, 360] width 153 height 35
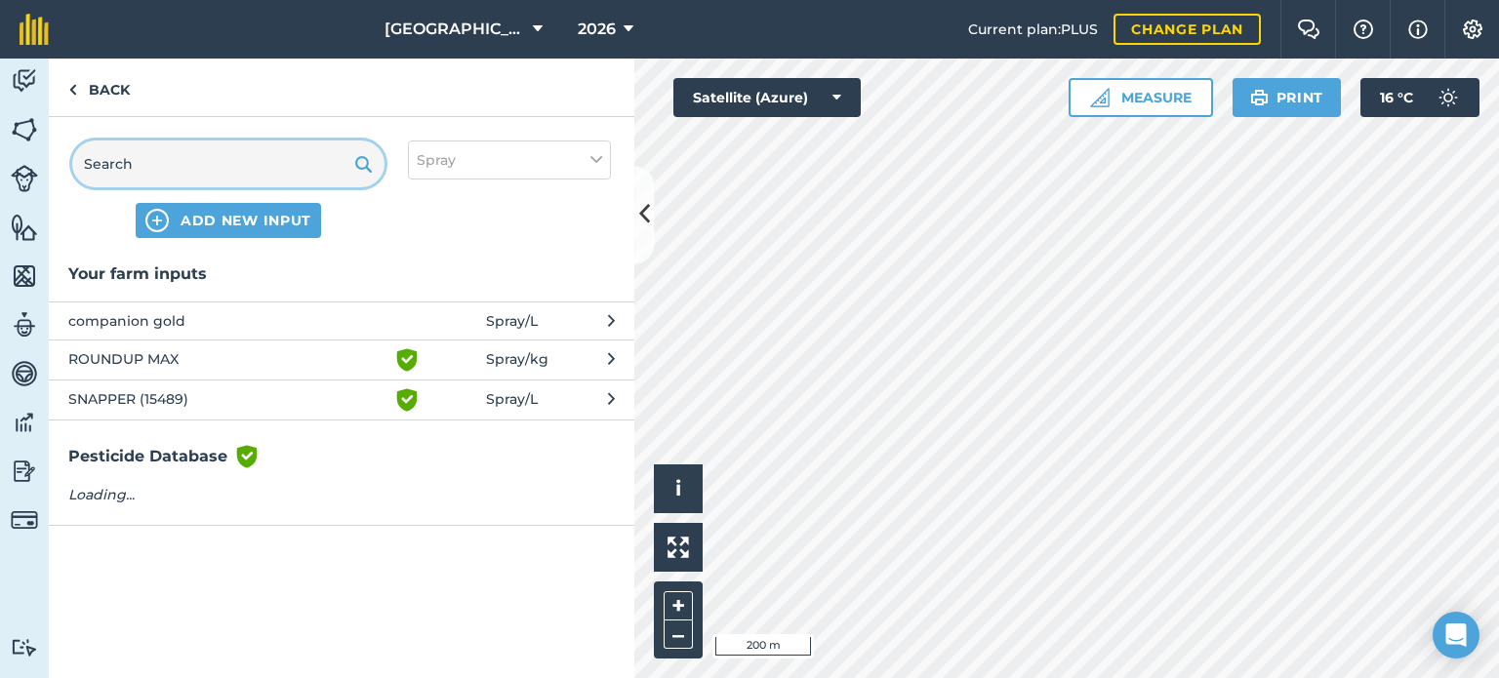
click at [203, 154] on input "text" at bounding box center [228, 164] width 312 height 47
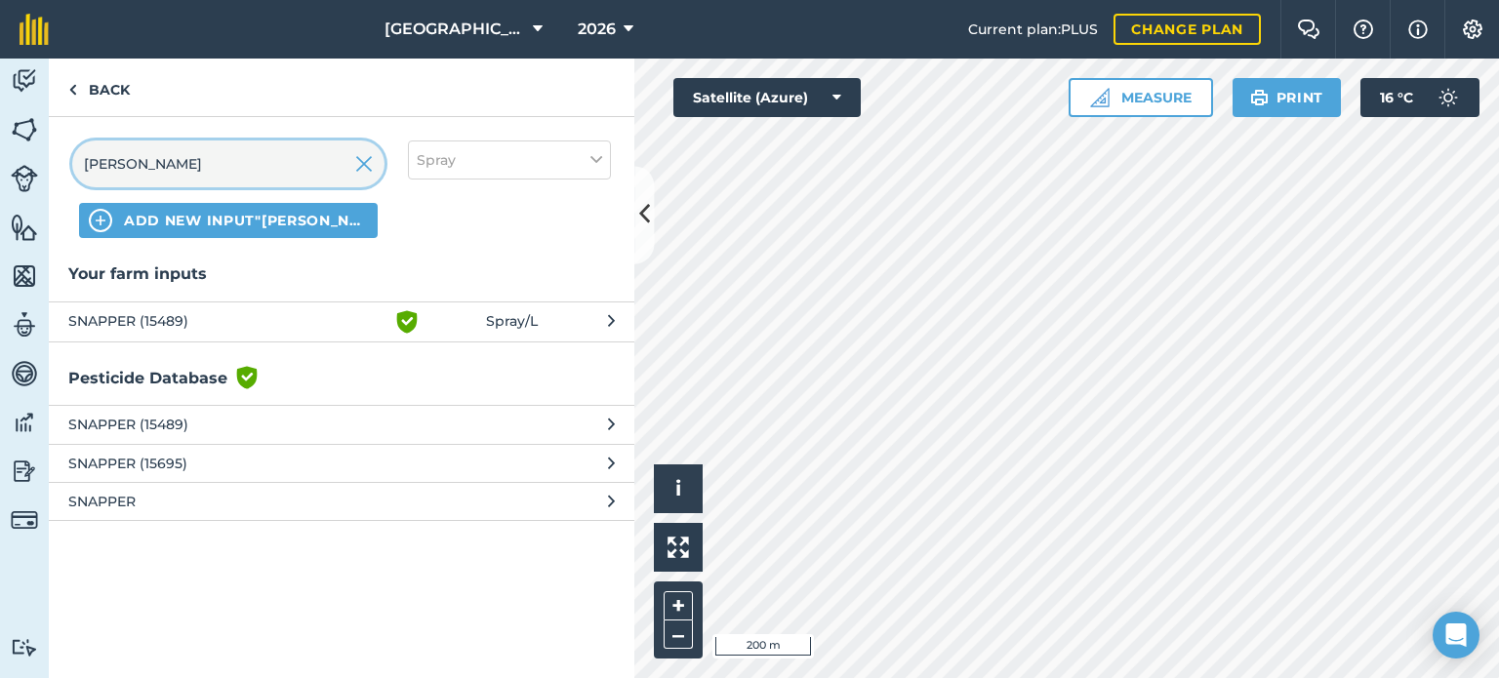
type input "[PERSON_NAME]"
click at [142, 507] on span "SNAPPER" at bounding box center [227, 501] width 319 height 21
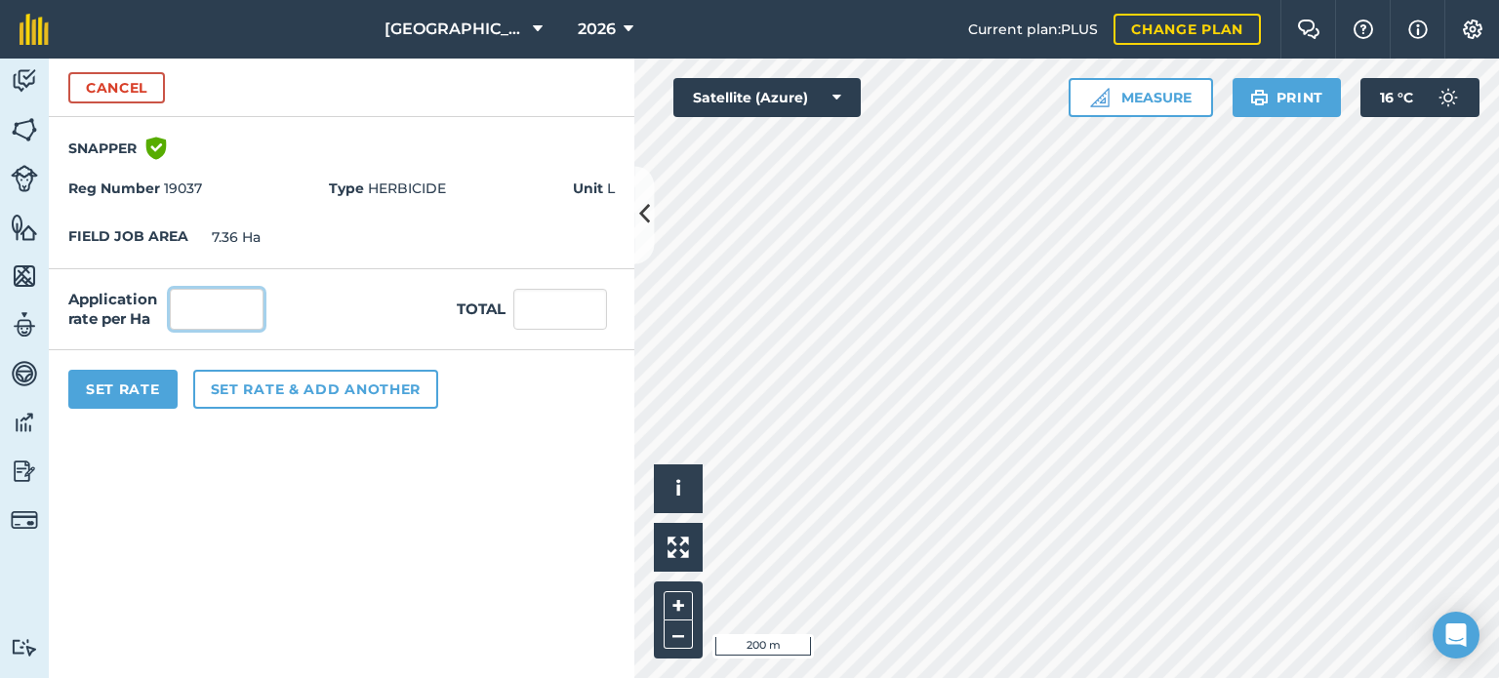
click at [207, 301] on input "text" at bounding box center [217, 309] width 94 height 41
type input "1.384"
type input "10.186"
click at [130, 401] on button "Set Rate" at bounding box center [122, 389] width 109 height 39
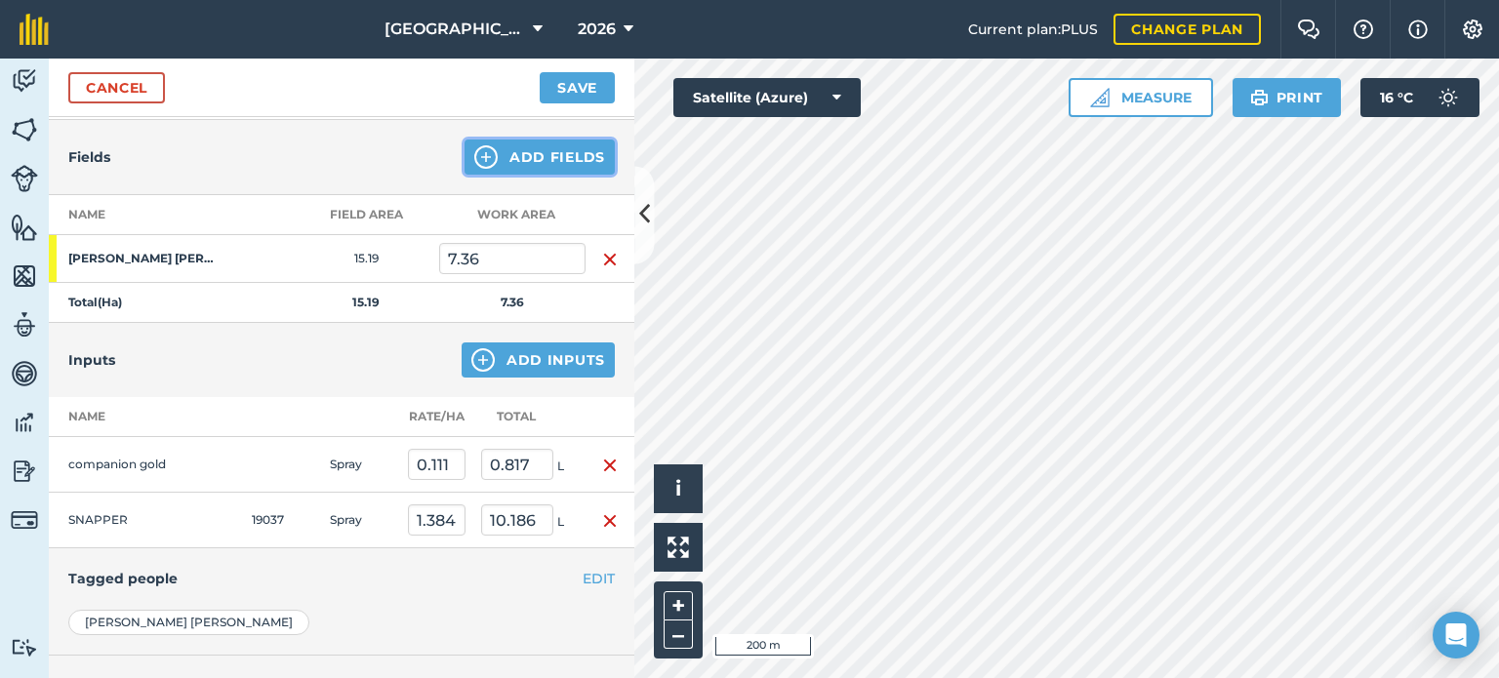
click at [529, 158] on button "Add Fields" at bounding box center [540, 157] width 150 height 35
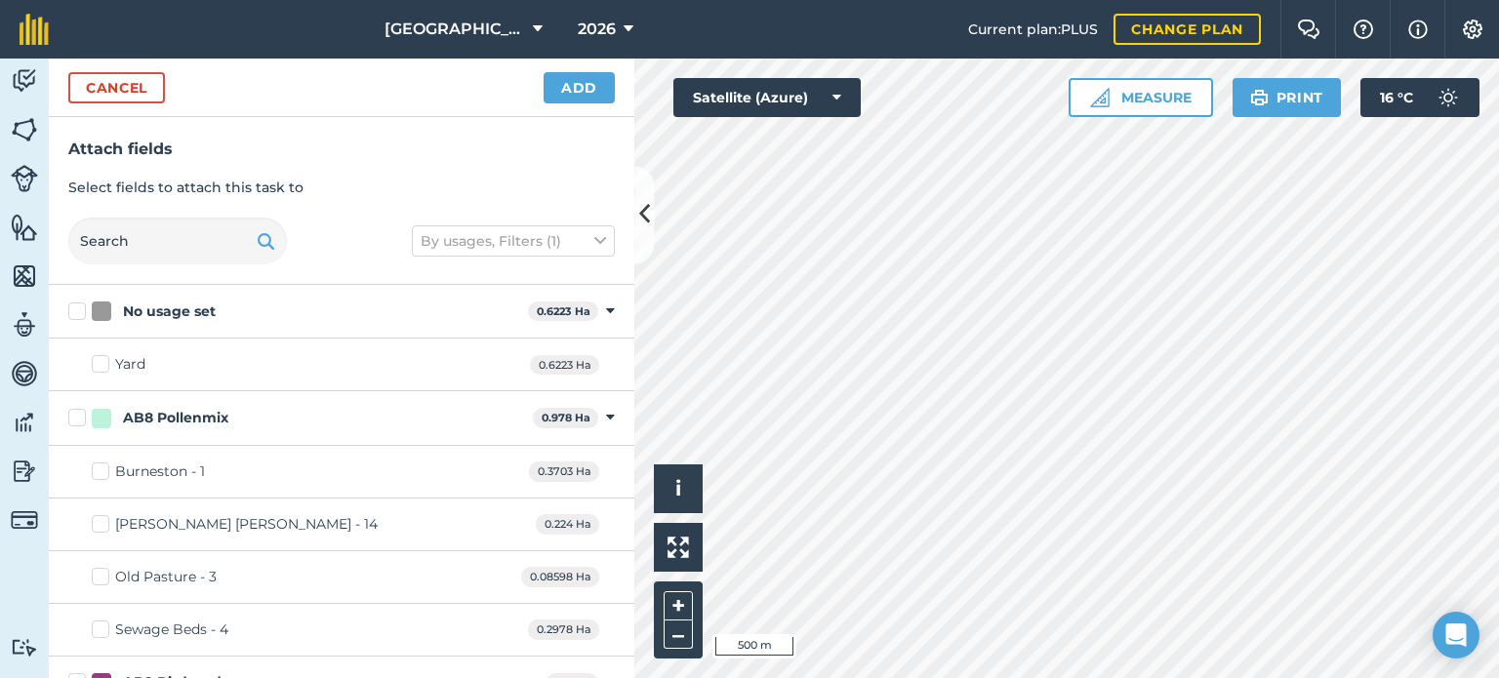
checkbox input "true"
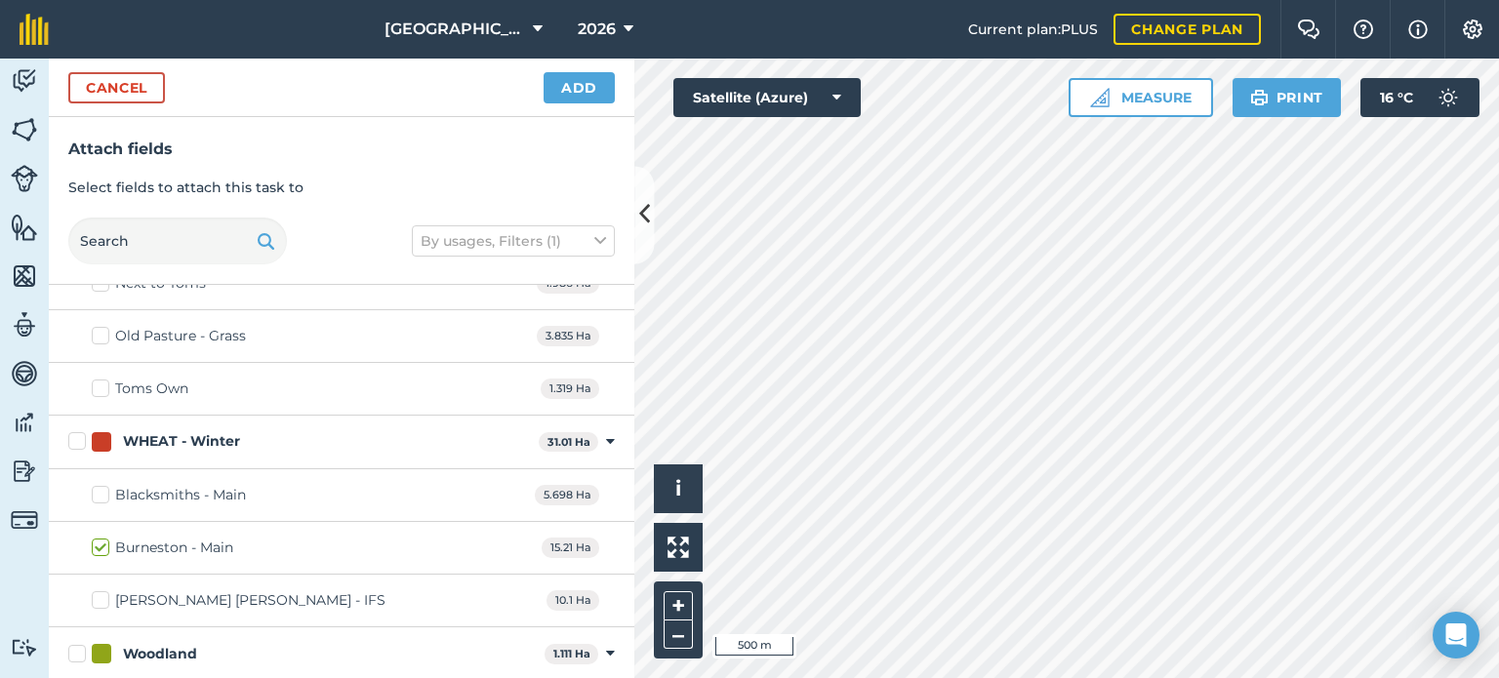
scroll to position [1562, 0]
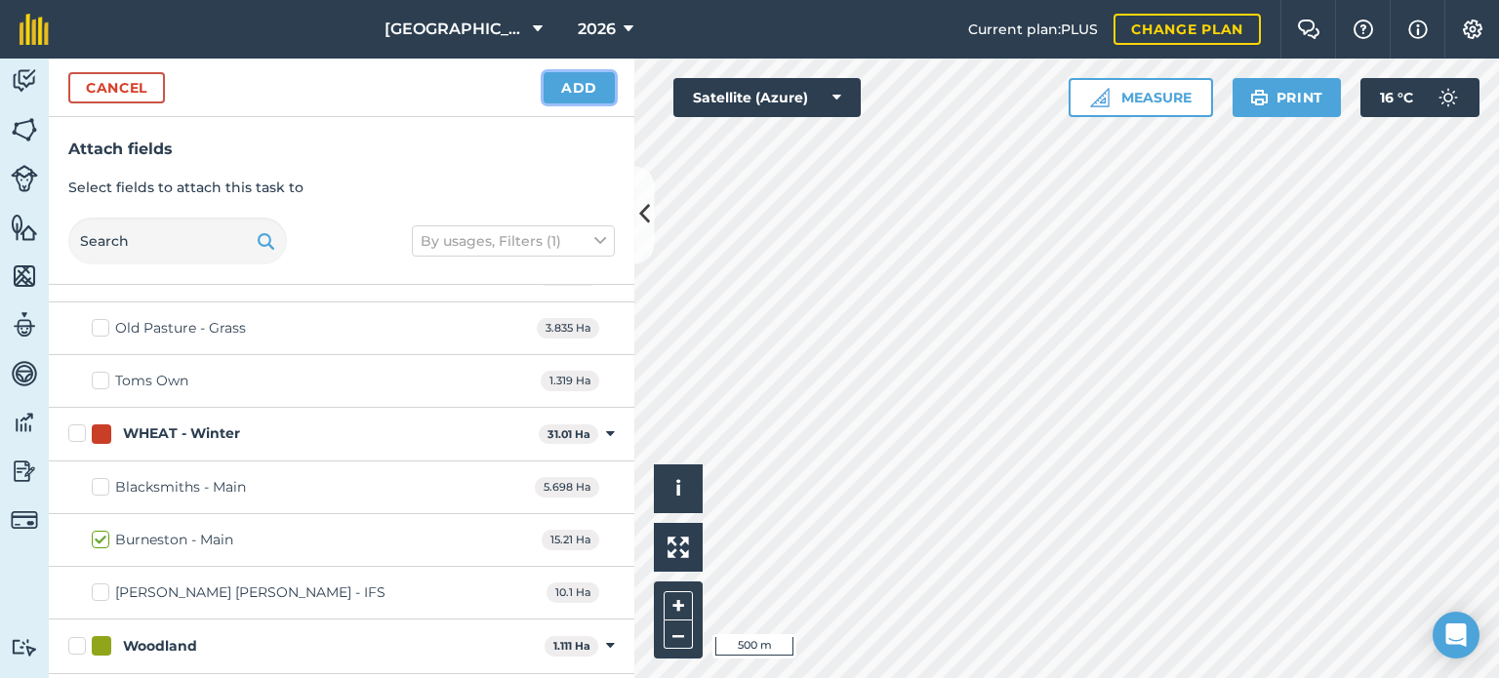
click at [578, 86] on button "Add" at bounding box center [579, 87] width 71 height 31
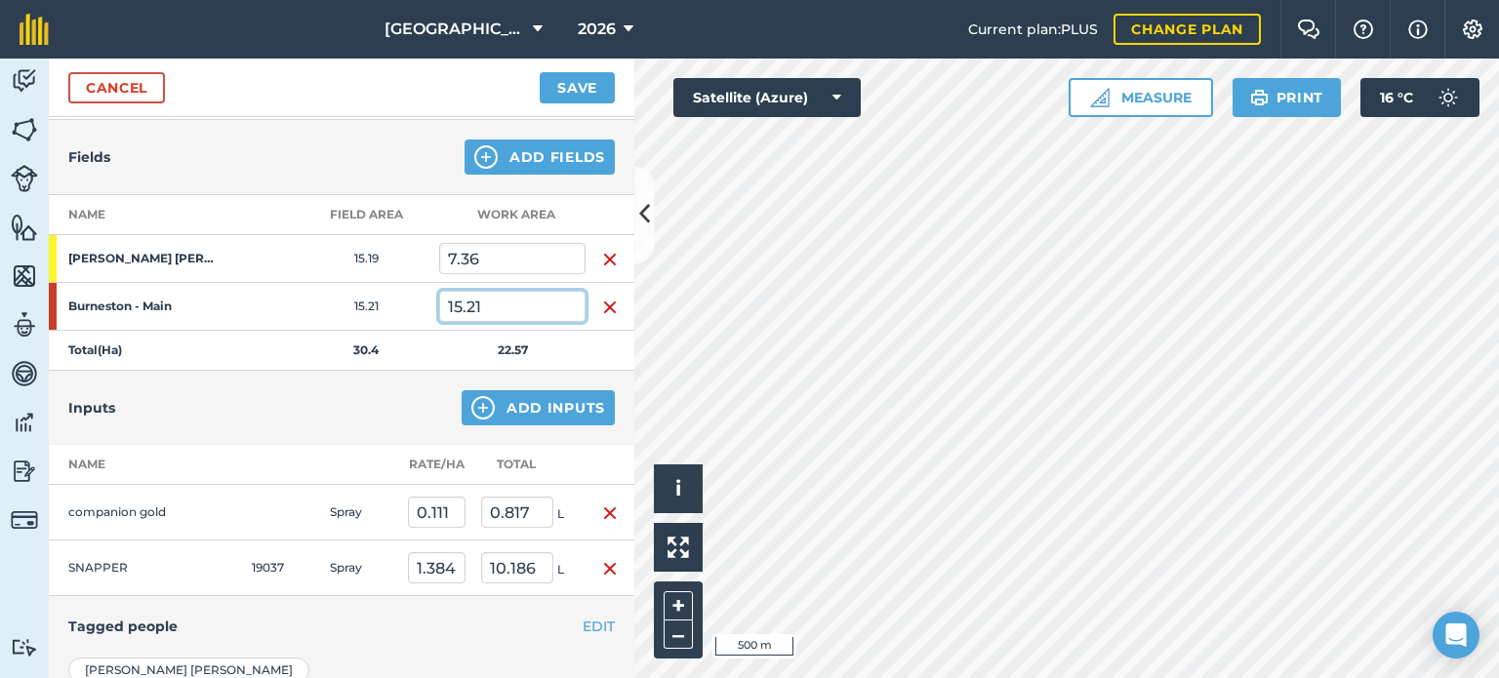
click at [499, 303] on input "15.21" at bounding box center [512, 306] width 146 height 31
type input "10.7"
click at [558, 342] on td "18.06" at bounding box center [512, 351] width 146 height 40
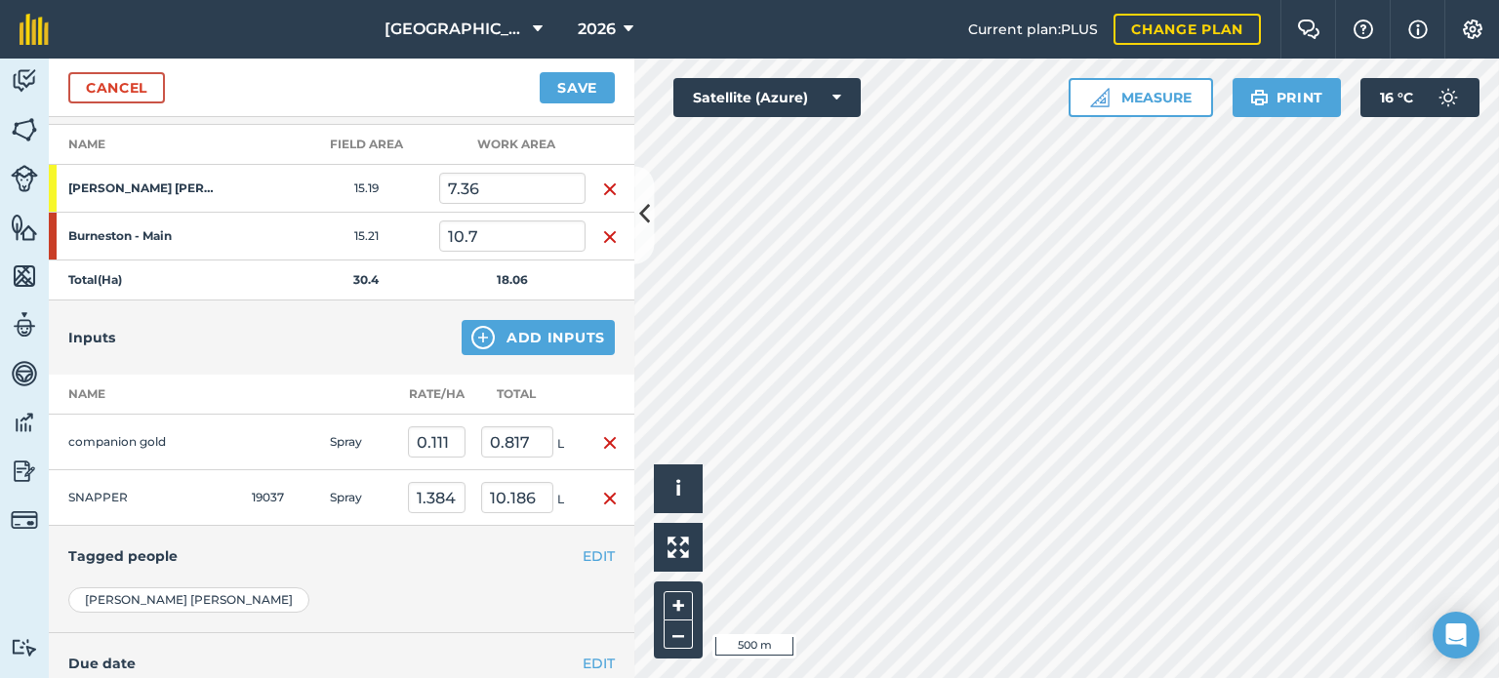
scroll to position [276, 0]
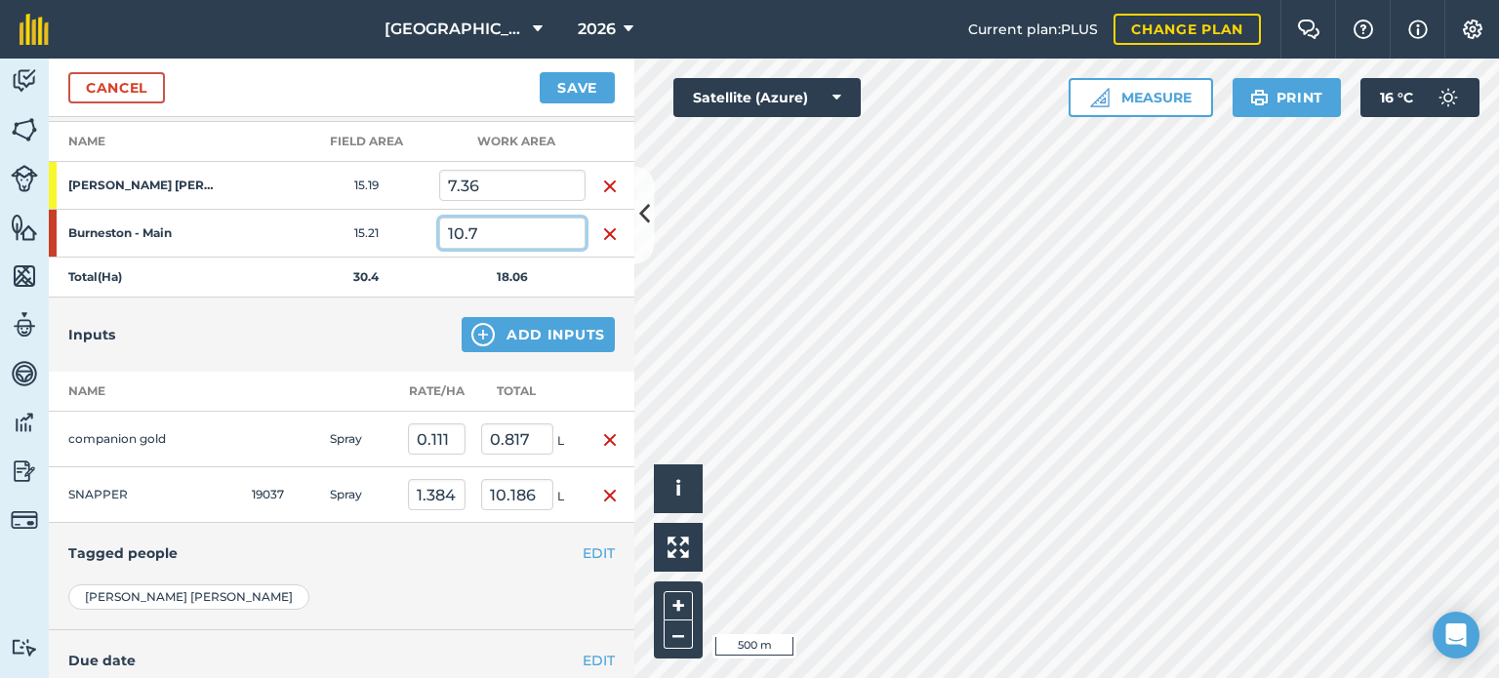
click at [500, 233] on input "10.7" at bounding box center [512, 233] width 146 height 31
click at [518, 429] on input "0.817" at bounding box center [517, 439] width 72 height 31
click at [453, 430] on input "0.045" at bounding box center [437, 439] width 58 height 31
type input "0.111"
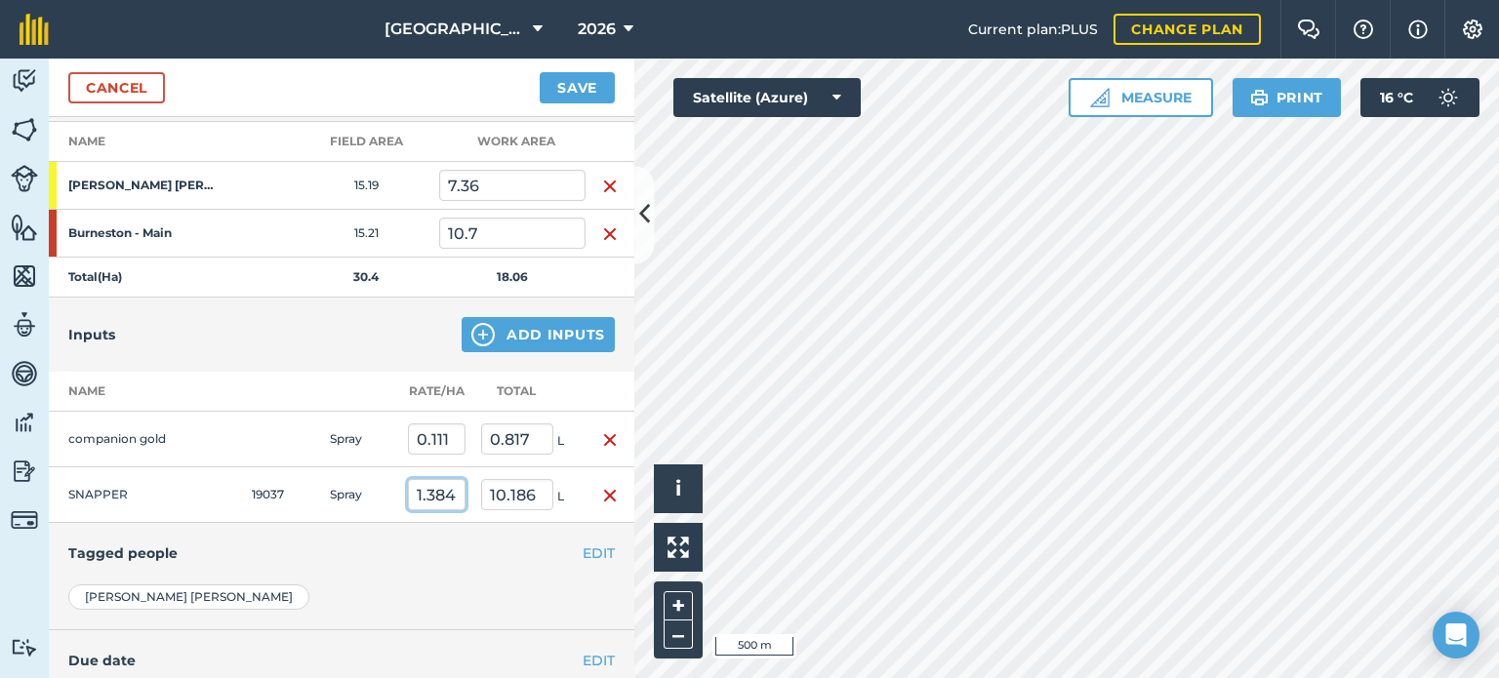
type input "2.005"
click at [458, 495] on input "1.384" at bounding box center [437, 494] width 58 height 31
click at [442, 491] on input "1.384" at bounding box center [437, 494] width 58 height 31
type input "0"
type input "1.384"
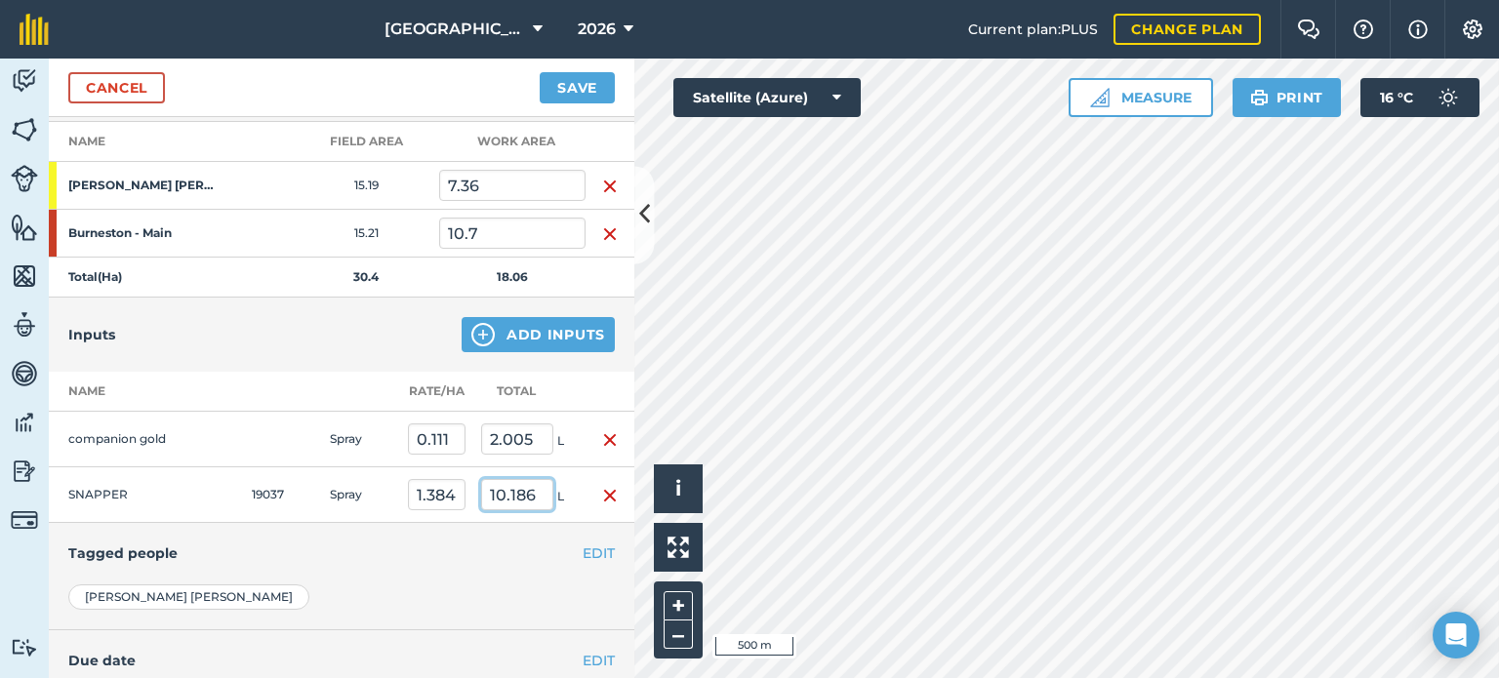
type input "24.995"
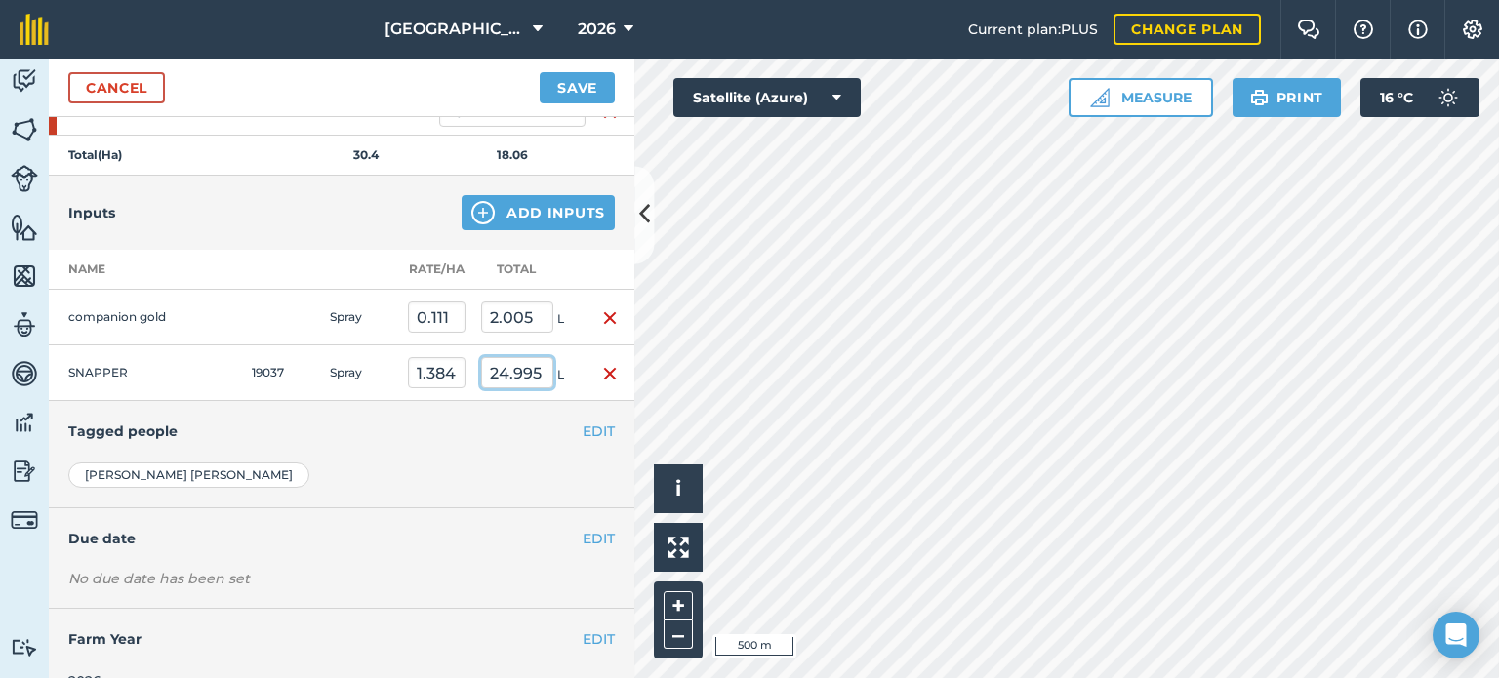
scroll to position [427, 0]
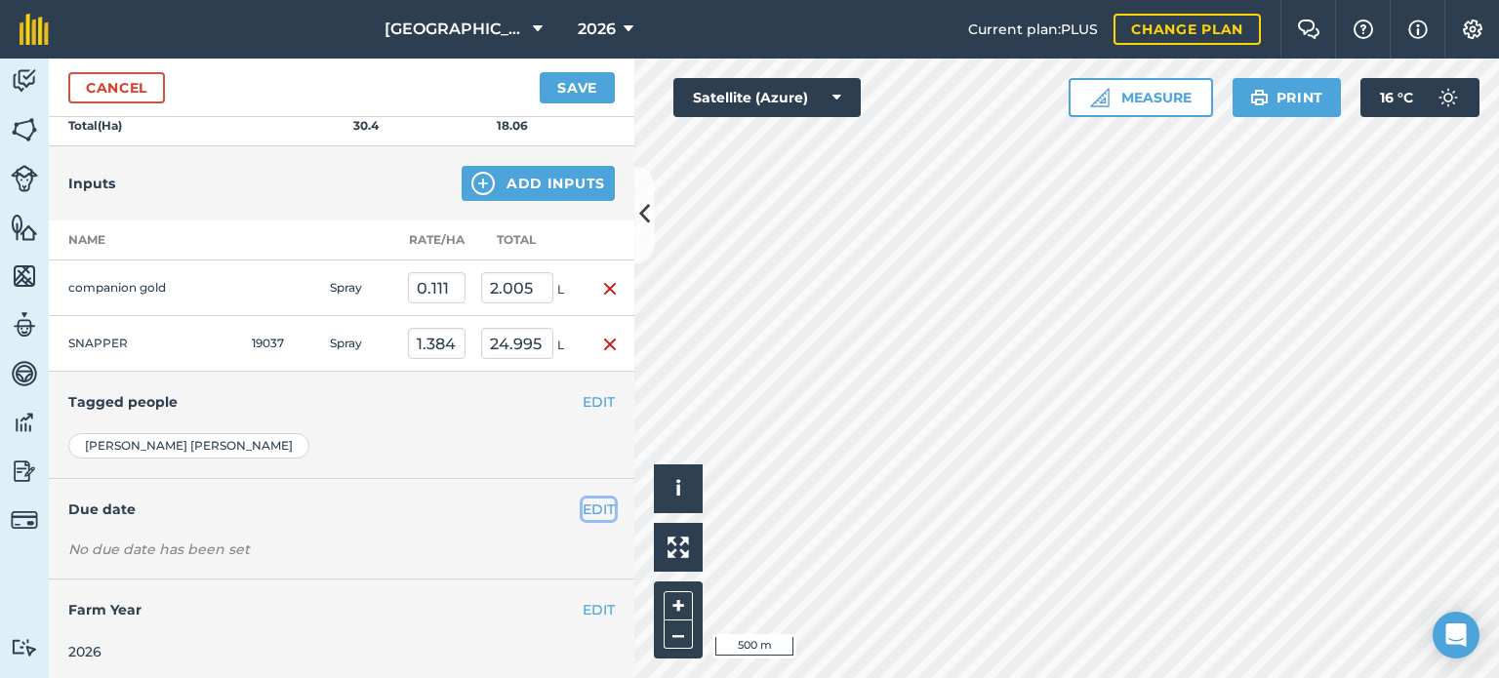
click at [583, 507] on button "EDIT" at bounding box center [599, 509] width 32 height 21
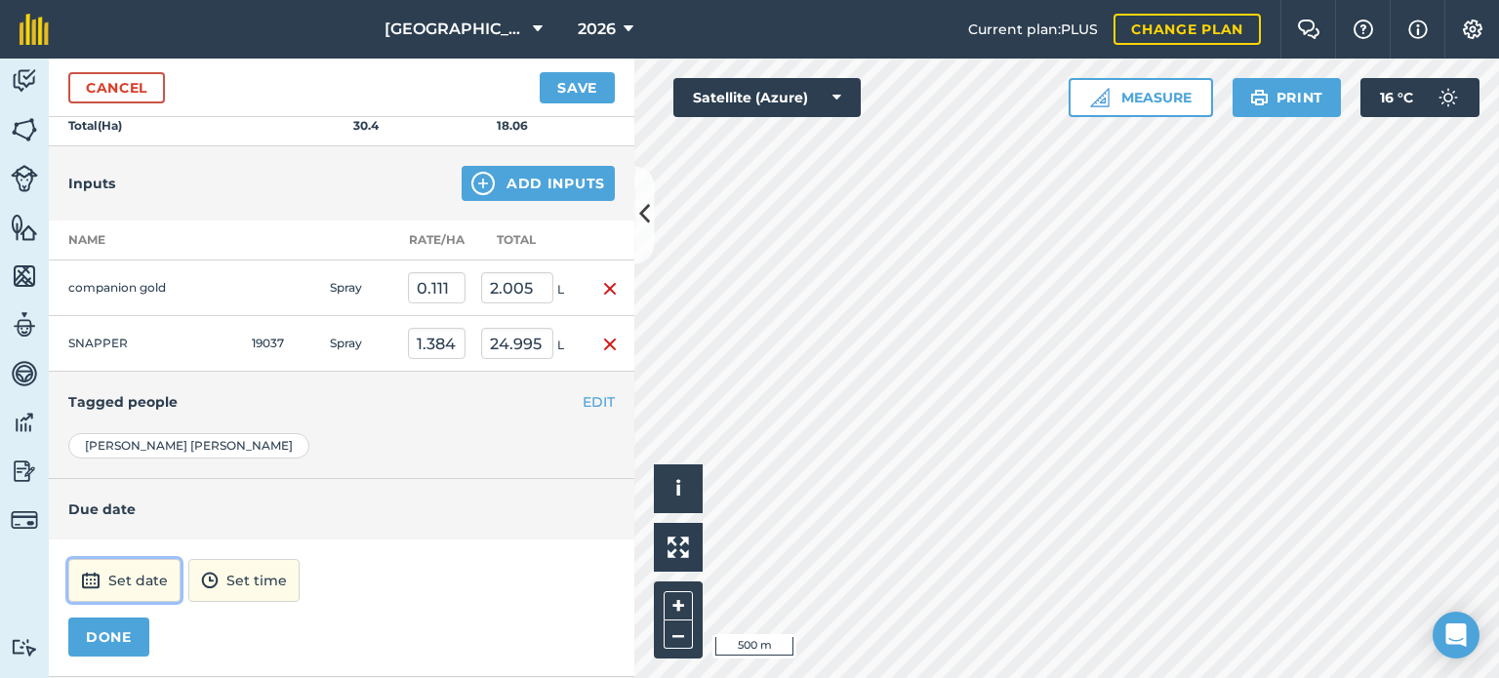
click at [156, 579] on button "Set date" at bounding box center [124, 580] width 112 height 43
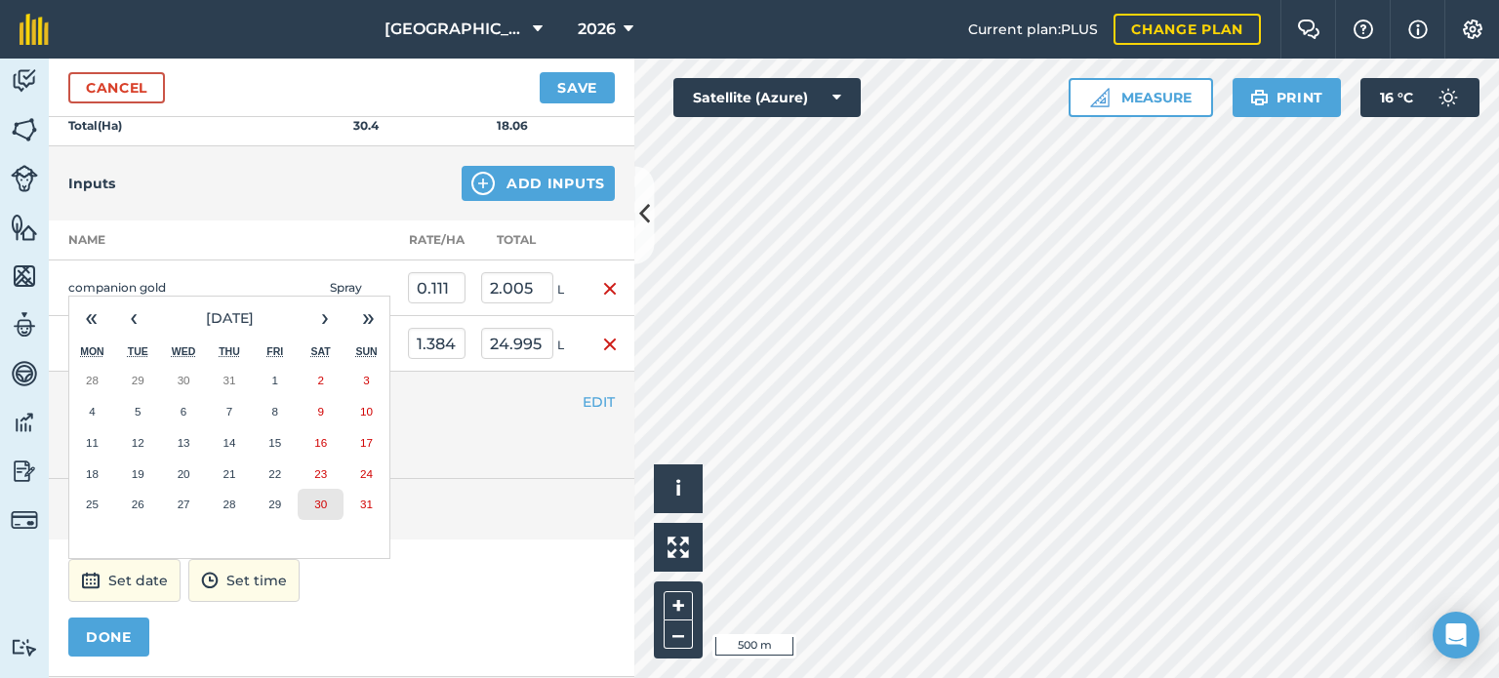
click at [317, 498] on abbr "30" at bounding box center [320, 504] width 13 height 13
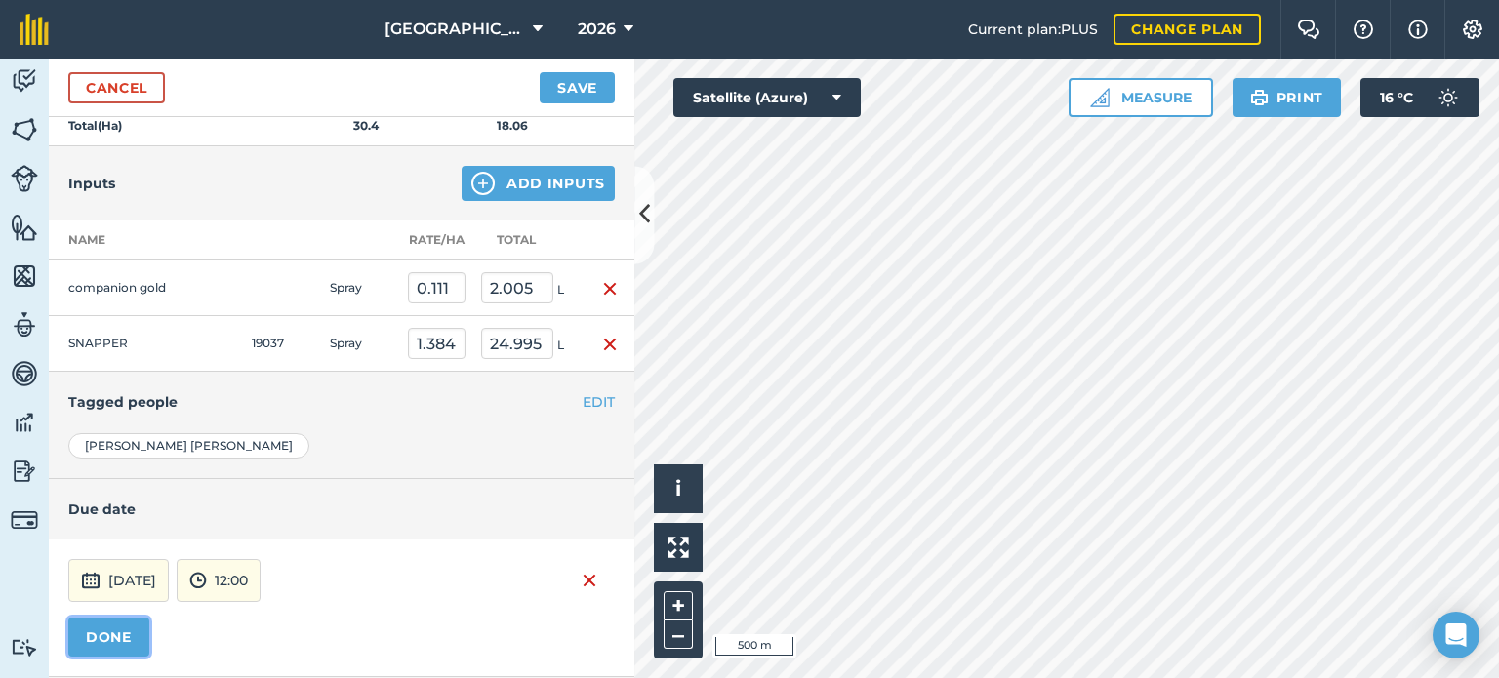
click at [109, 622] on button "DONE" at bounding box center [108, 637] width 81 height 39
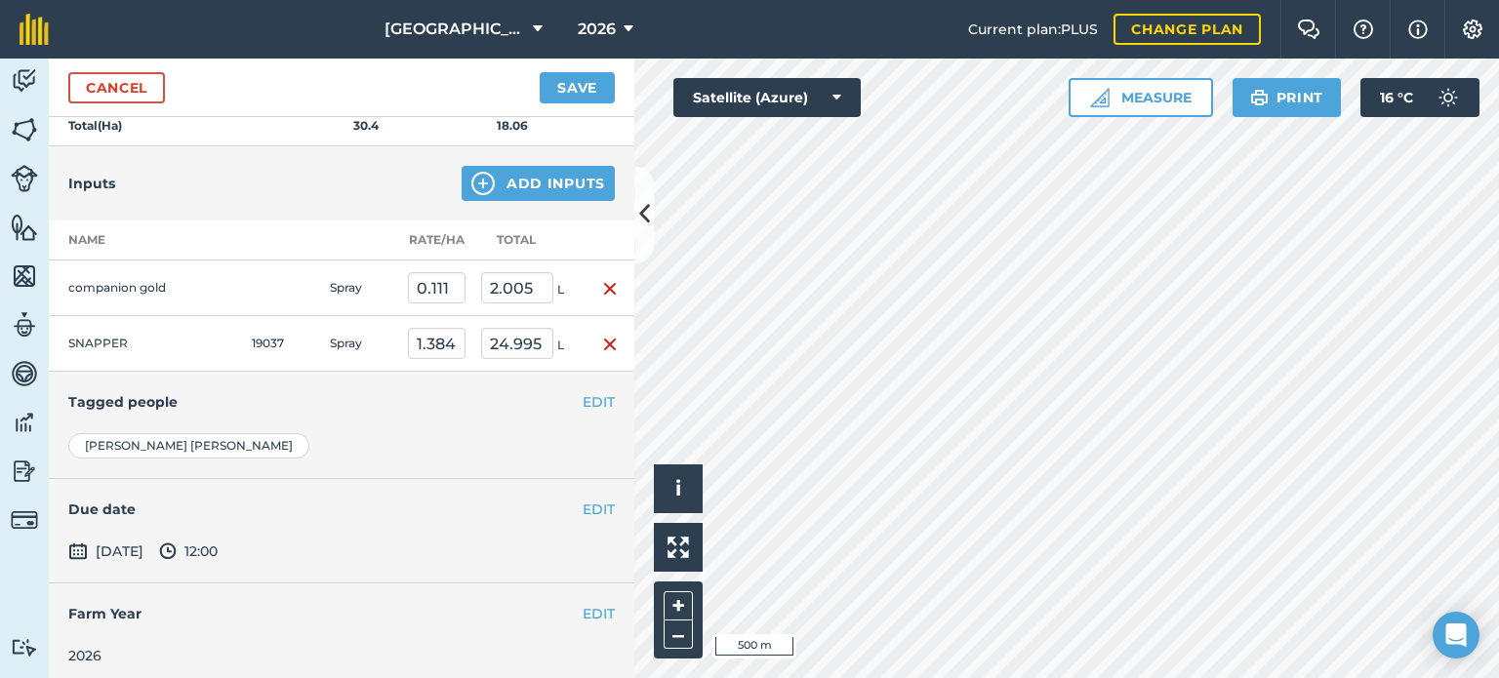
scroll to position [431, 0]
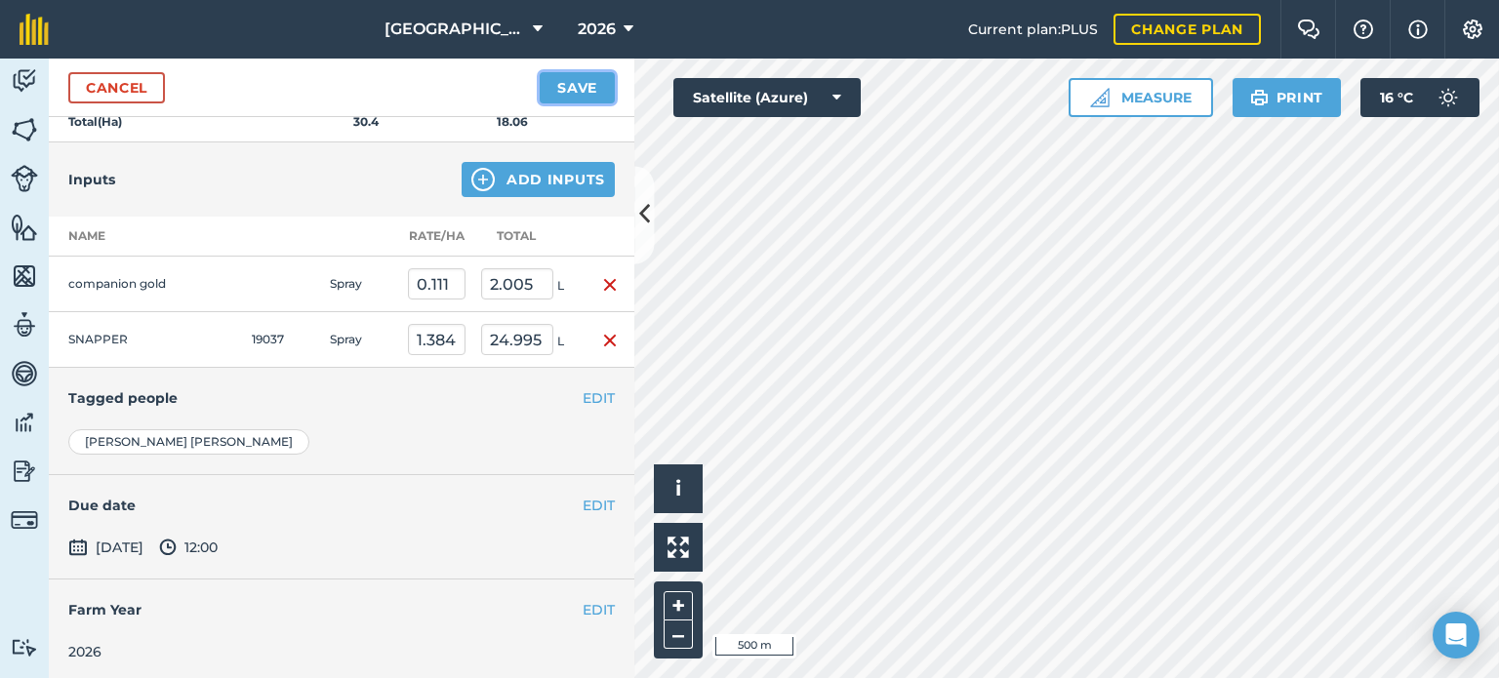
click at [575, 88] on button "Save" at bounding box center [577, 87] width 75 height 31
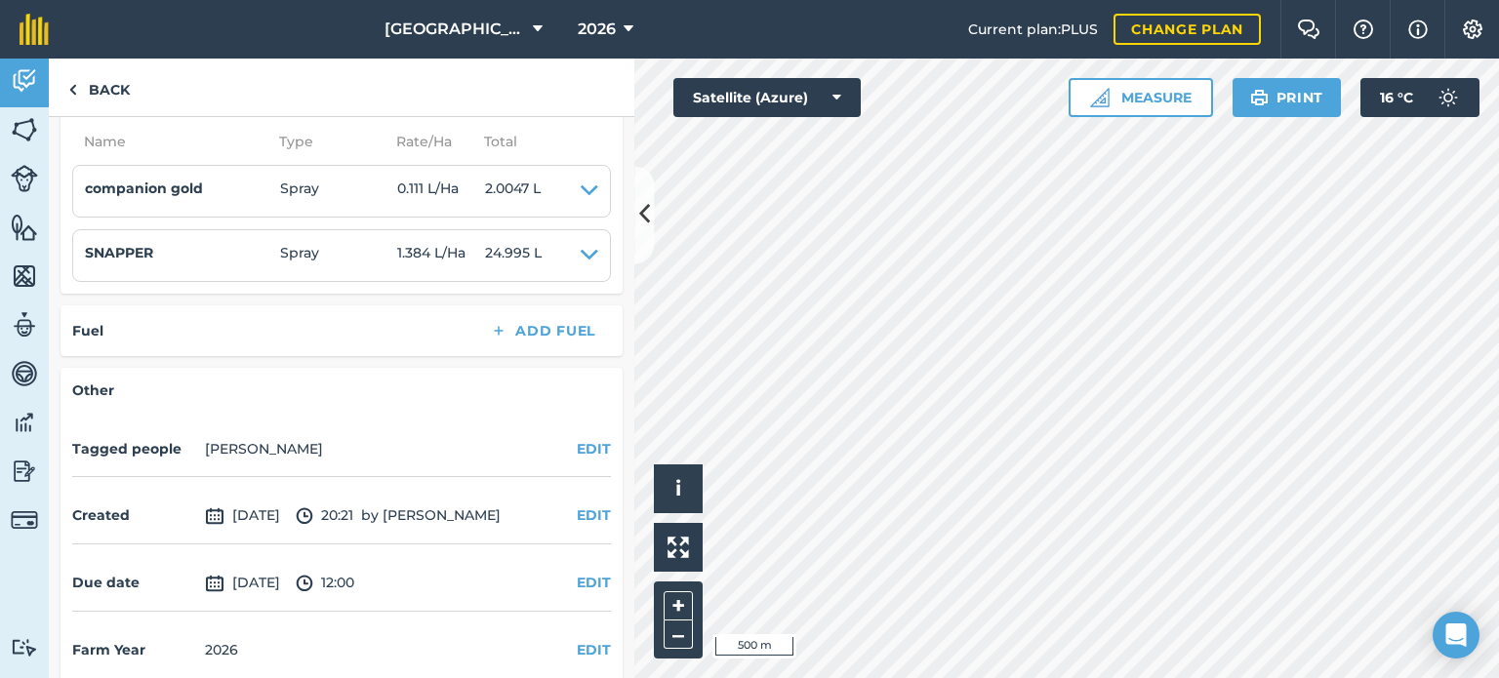
scroll to position [515, 0]
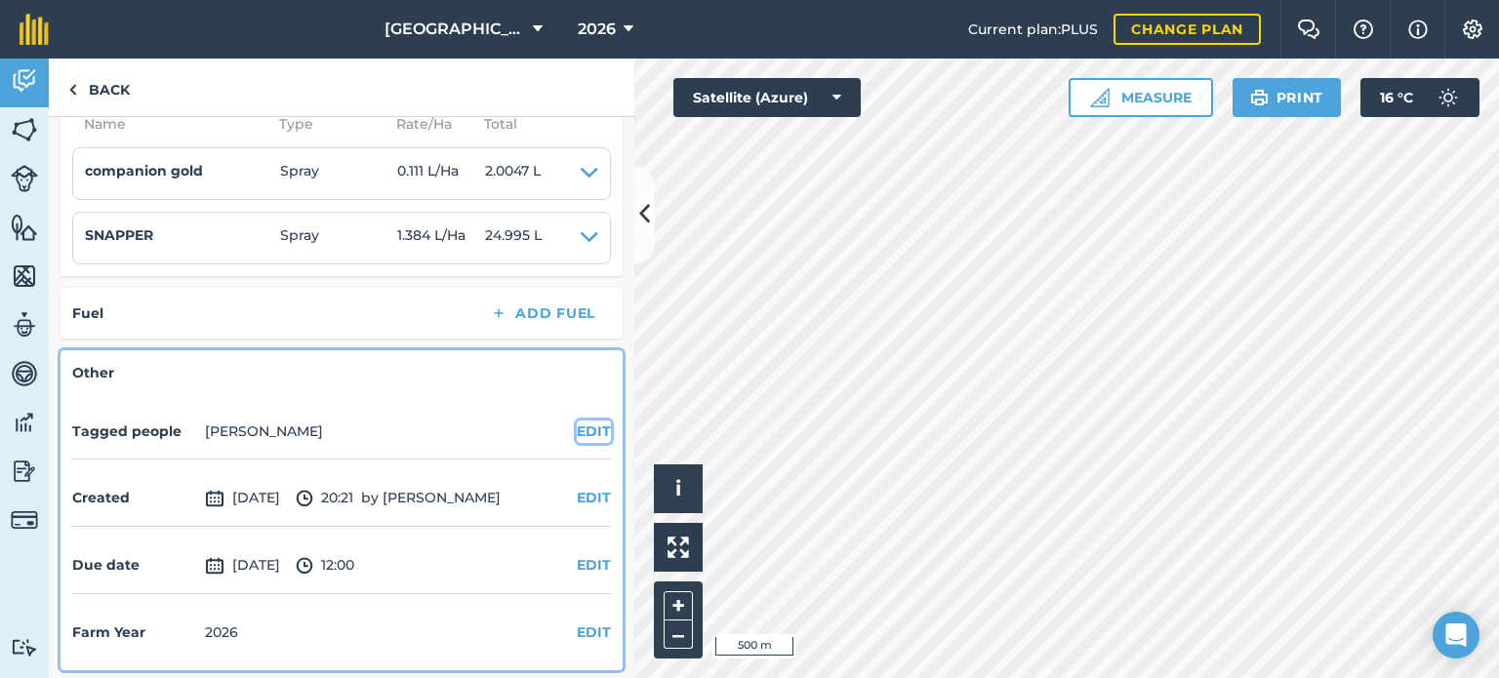
click at [581, 423] on button "EDIT" at bounding box center [594, 431] width 34 height 21
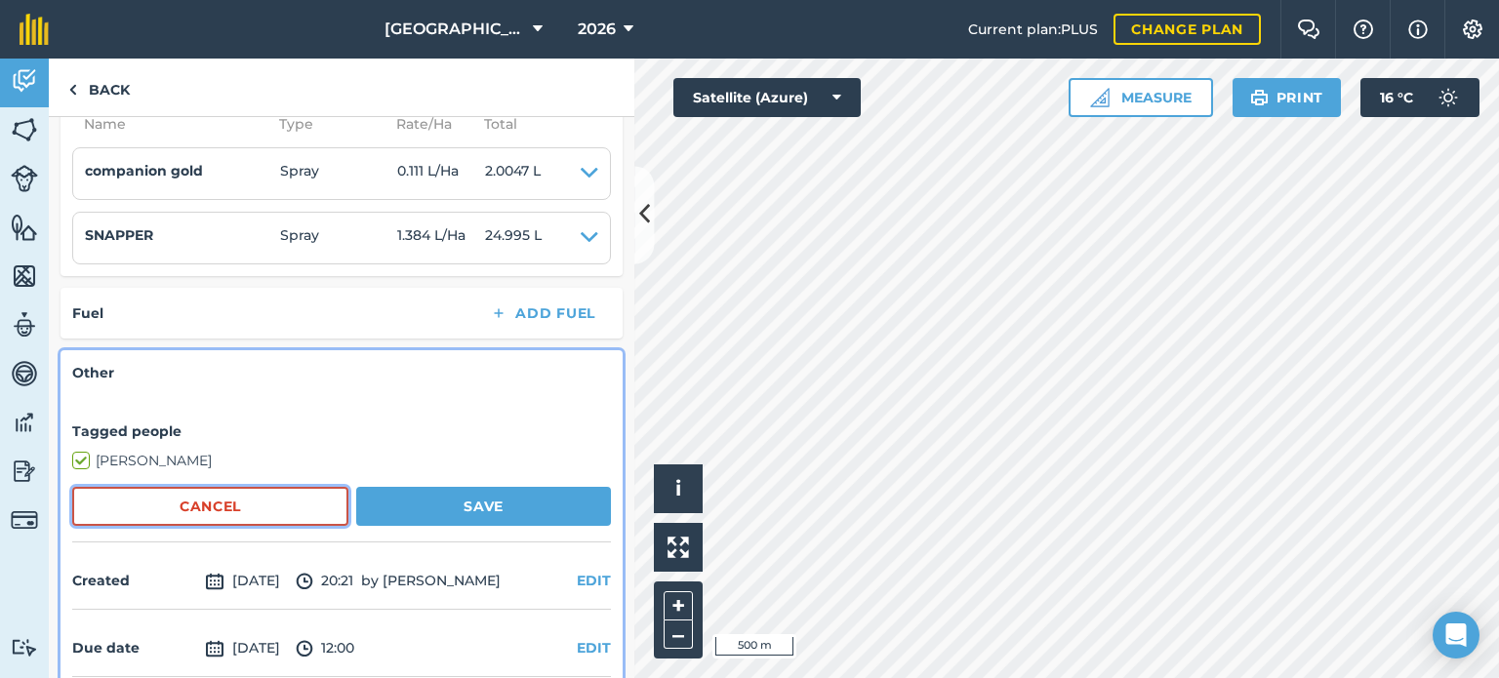
click at [304, 494] on button "Cancel" at bounding box center [210, 506] width 276 height 39
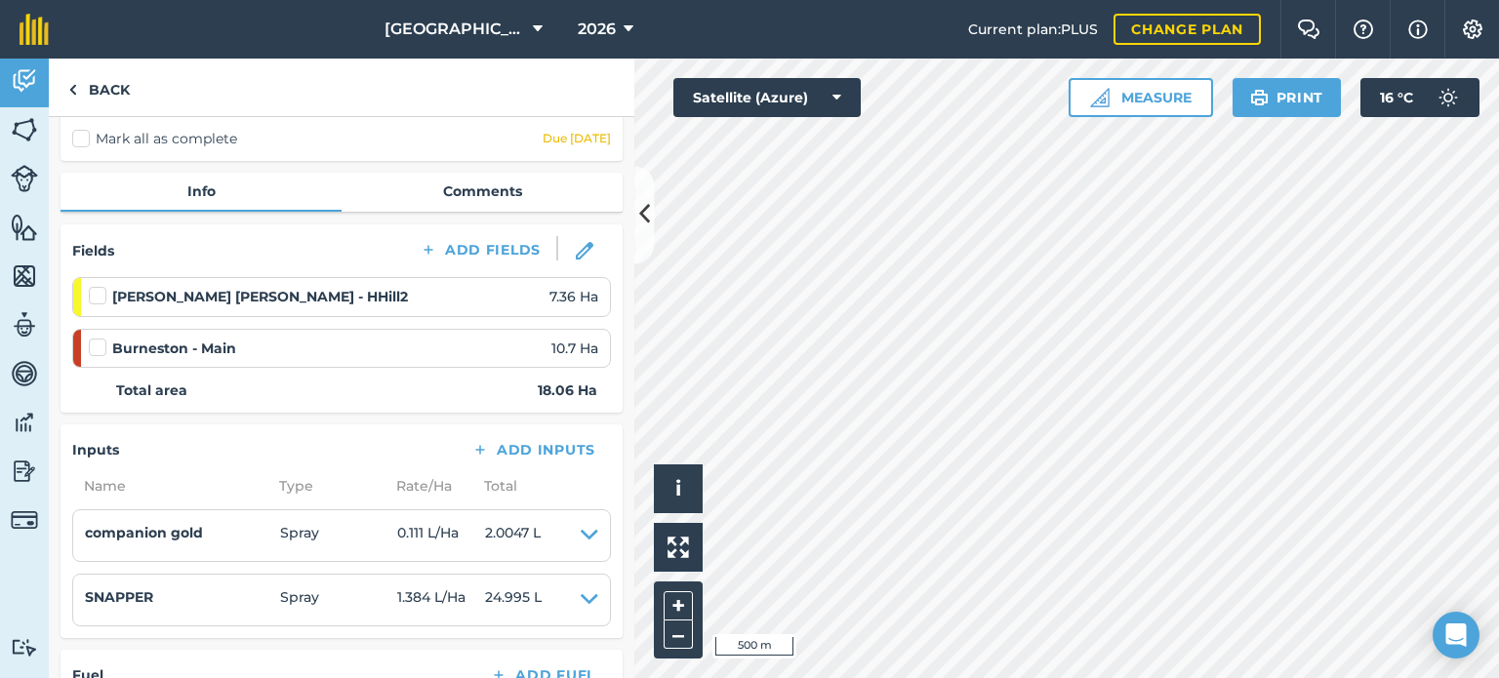
scroll to position [0, 0]
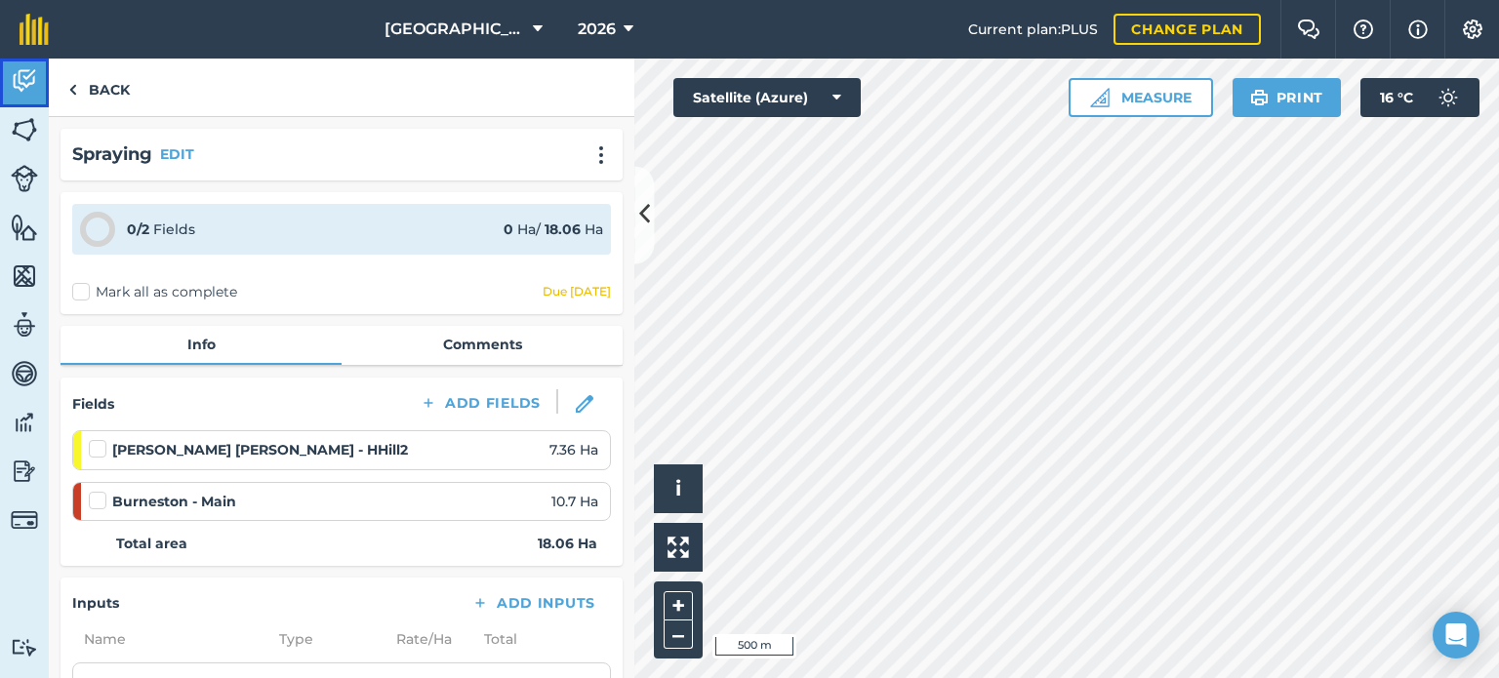
click at [26, 77] on img at bounding box center [24, 80] width 27 height 29
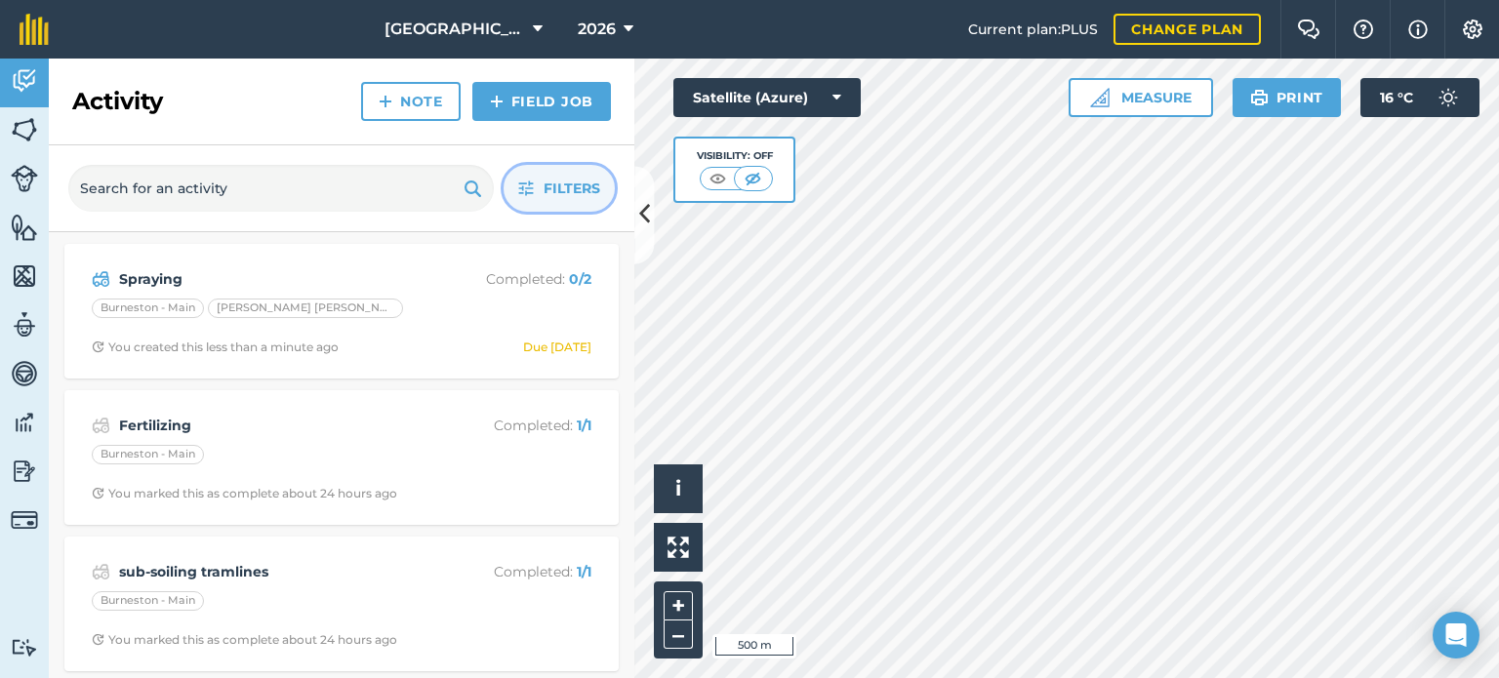
click at [546, 183] on span "Filters" at bounding box center [572, 188] width 57 height 21
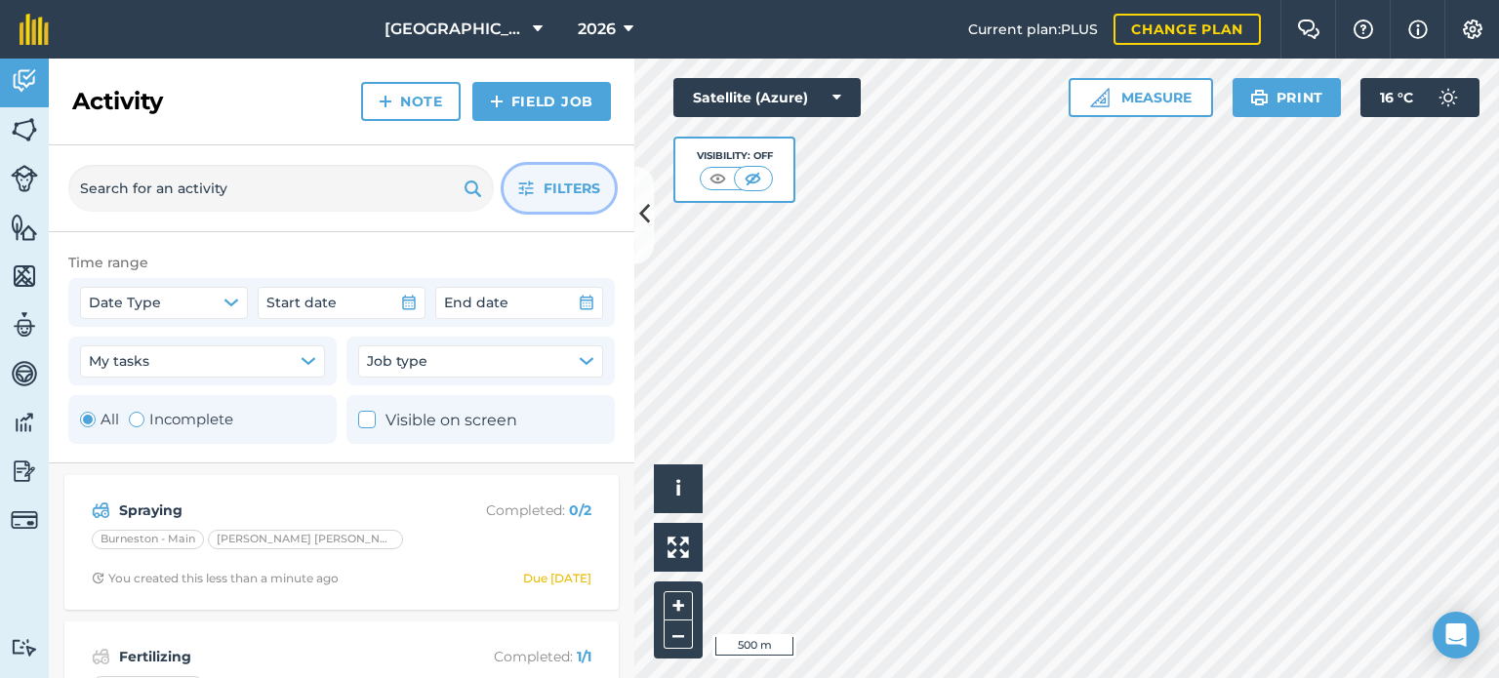
click at [190, 410] on label "Incomplete" at bounding box center [181, 419] width 104 height 23
radio input "false"
radio input "true"
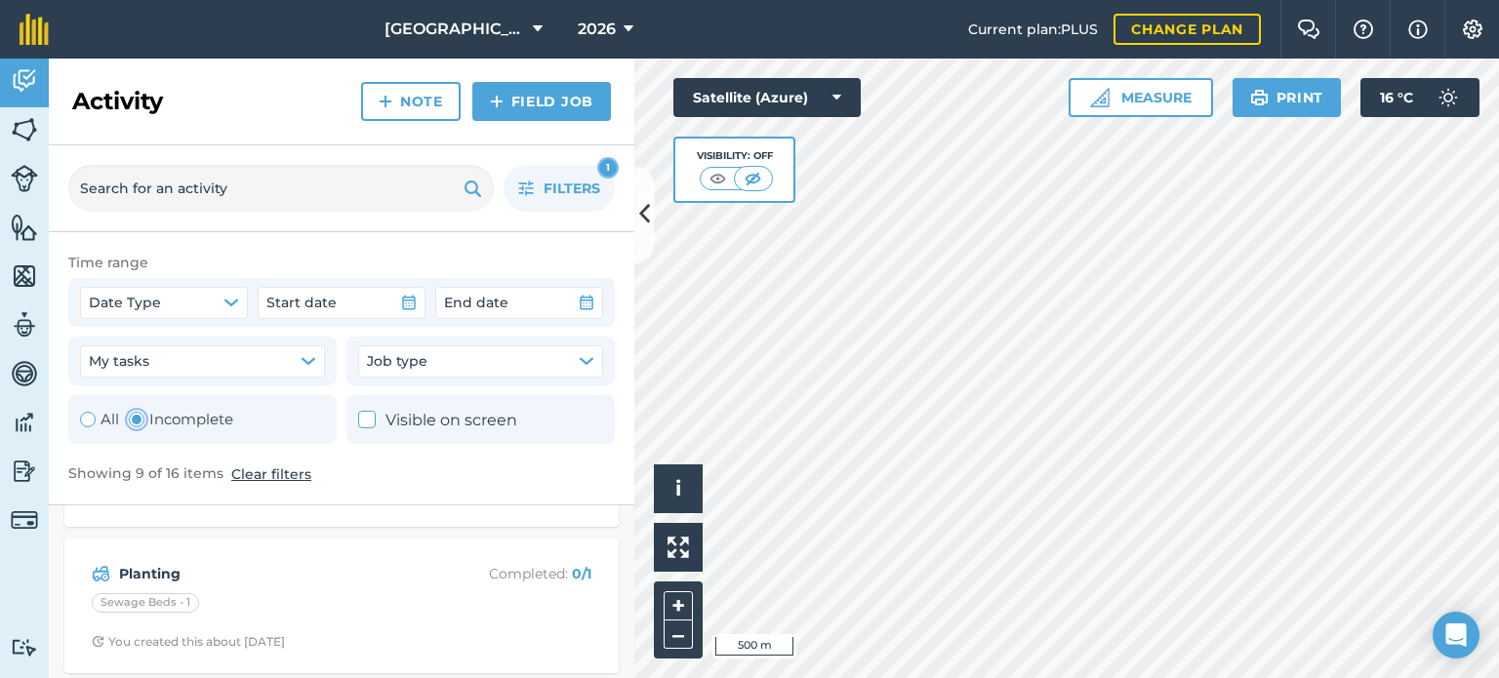
scroll to position [742, 0]
click at [22, 131] on img at bounding box center [24, 129] width 27 height 29
